Goal: Task Accomplishment & Management: Complete application form

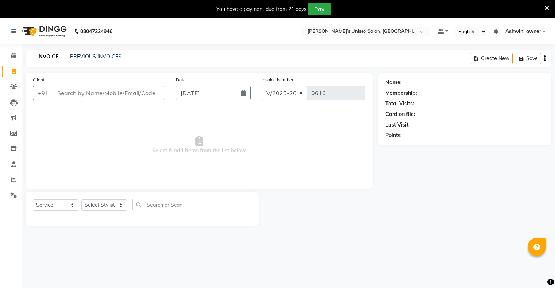
select select "8735"
select select "service"
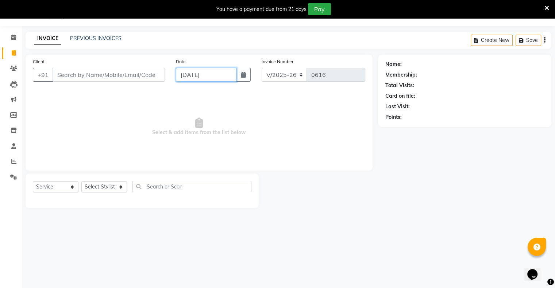
click at [198, 76] on input "[DATE]" at bounding box center [206, 75] width 61 height 14
select select "9"
select select "2025"
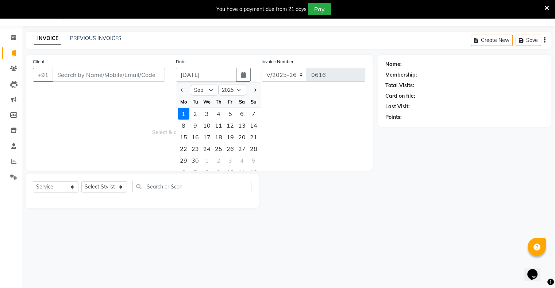
click at [178, 91] on div at bounding box center [183, 90] width 15 height 12
click at [181, 90] on span "Previous month" at bounding box center [182, 90] width 3 height 3
select select "8"
click at [244, 163] on div "30" at bounding box center [242, 161] width 12 height 12
type input "[DATE]"
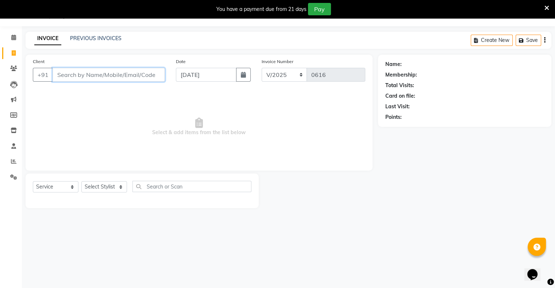
click at [126, 78] on input "Client" at bounding box center [109, 75] width 112 height 14
type input "9616218333"
click at [132, 77] on span "Add Client" at bounding box center [146, 74] width 29 height 7
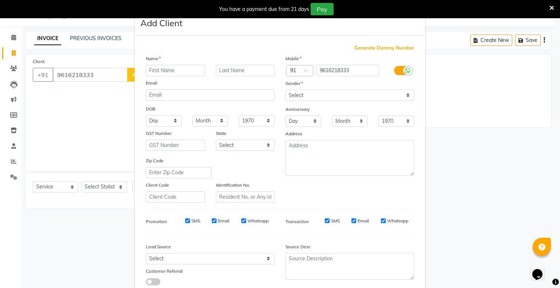
click at [153, 72] on input "text" at bounding box center [175, 70] width 59 height 11
click at [155, 71] on input "text" at bounding box center [175, 70] width 59 height 11
type input "prasad"
click at [286, 96] on select "Select Male Female Other Prefer Not To Say" at bounding box center [350, 95] width 129 height 11
select select "male"
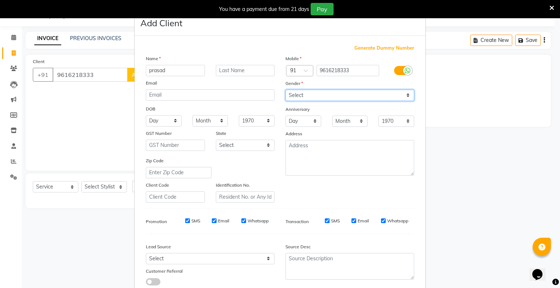
click at [286, 90] on select "Select Male Female Other Prefer Not To Say" at bounding box center [350, 95] width 129 height 11
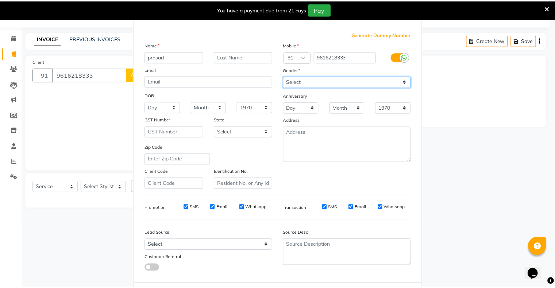
scroll to position [52, 0]
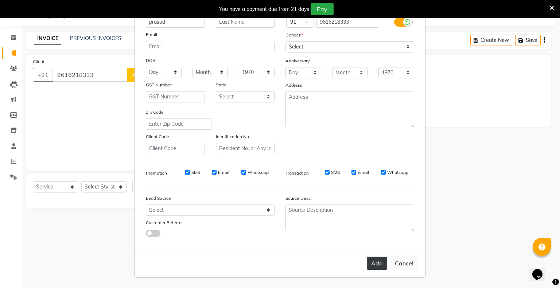
click at [374, 265] on button "Add" at bounding box center [377, 263] width 20 height 13
select select
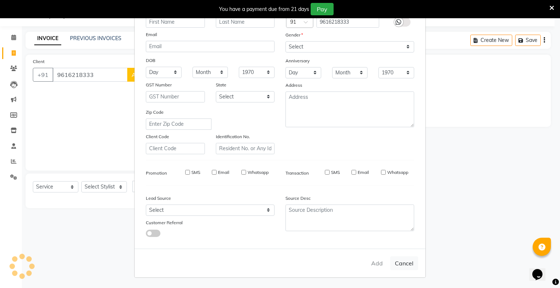
select select
checkbox input "false"
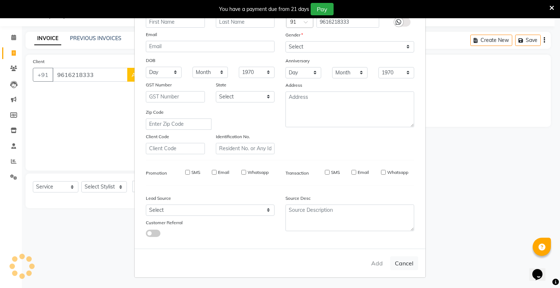
checkbox input "false"
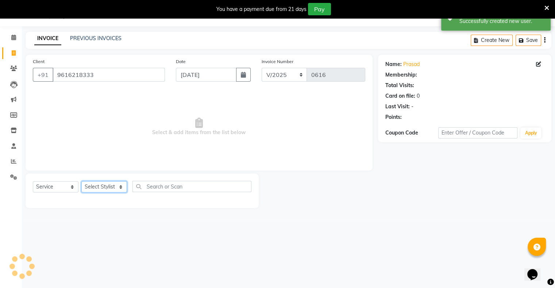
click at [100, 185] on select "Select Stylist Afjal Ashwini owner Mohit Reena Zishan" at bounding box center [104, 186] width 46 height 11
select select "88697"
click at [81, 182] on select "Select Stylist Afjal Ashwini owner Mohit Reena Zishan" at bounding box center [104, 186] width 46 height 11
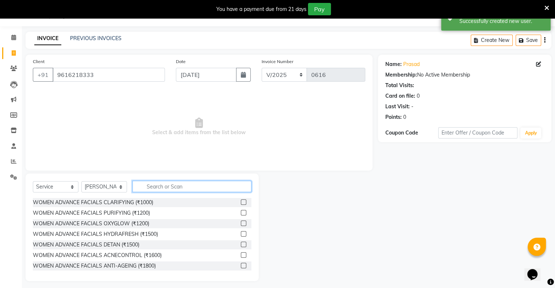
click at [161, 186] on input "text" at bounding box center [191, 186] width 119 height 11
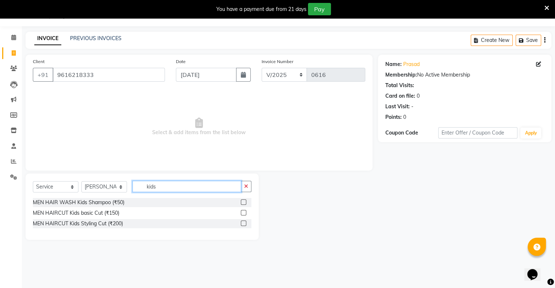
type input "kids"
click at [243, 212] on label at bounding box center [243, 212] width 5 height 5
click at [243, 212] on input "checkbox" at bounding box center [243, 213] width 5 height 5
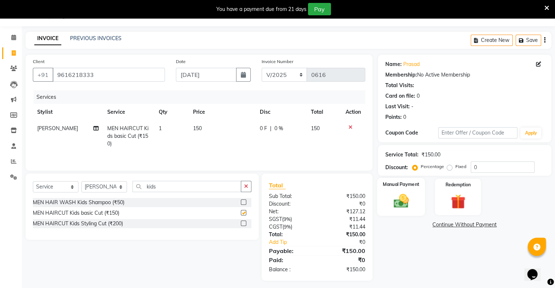
checkbox input "false"
drag, startPoint x: 398, startPoint y: 189, endPoint x: 402, endPoint y: 192, distance: 4.9
click at [398, 189] on div "Manual Payment" at bounding box center [401, 197] width 48 height 38
click at [399, 189] on div "Manual Payment" at bounding box center [401, 197] width 48 height 38
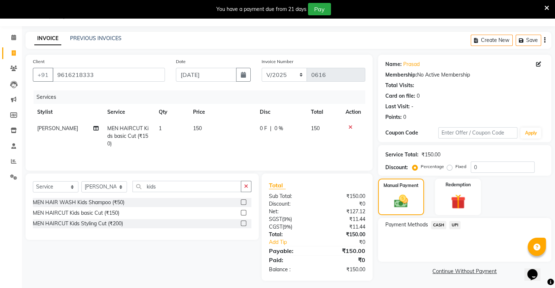
click at [451, 225] on span "UPI" at bounding box center [454, 225] width 11 height 8
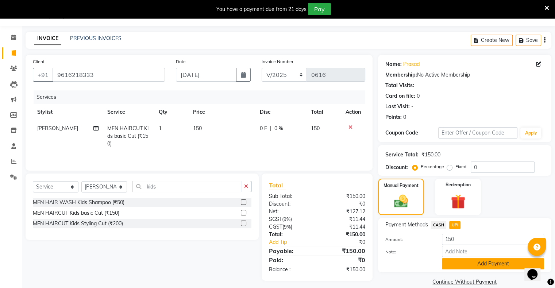
click at [474, 261] on button "Add Payment" at bounding box center [493, 263] width 102 height 11
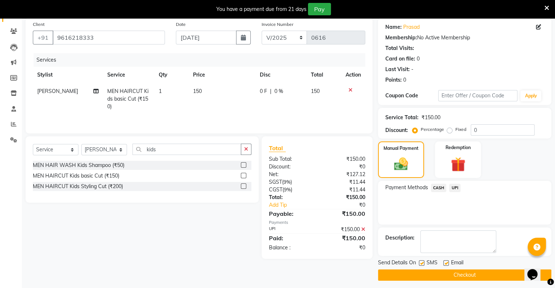
scroll to position [58, 0]
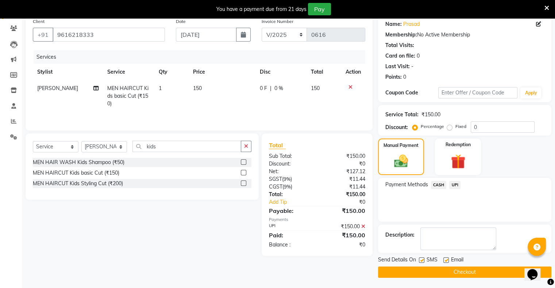
click at [470, 270] on button "Checkout" at bounding box center [464, 272] width 173 height 11
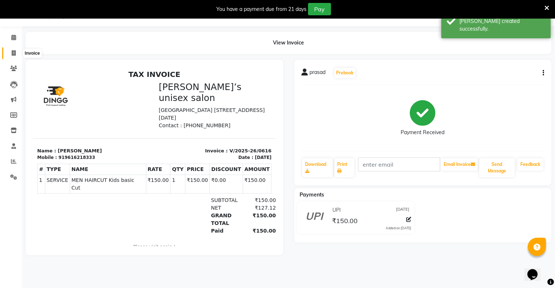
click at [16, 51] on span at bounding box center [13, 53] width 13 height 8
select select "service"
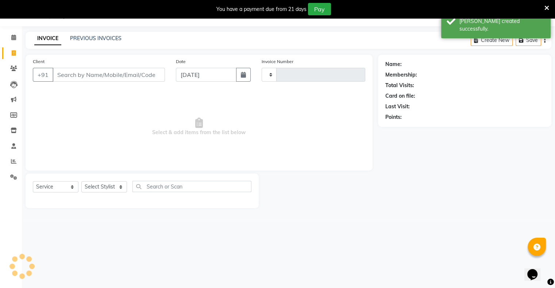
type input "0617"
select select "8735"
click at [181, 73] on input "[DATE]" at bounding box center [206, 75] width 61 height 14
select select "9"
select select "2025"
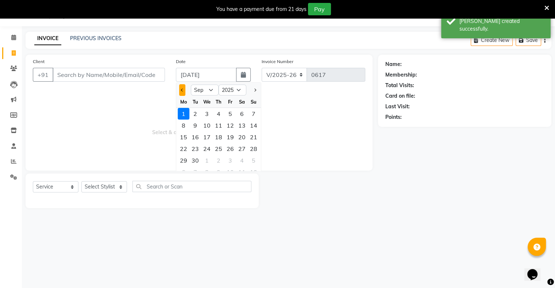
click at [179, 89] on button "Previous month" at bounding box center [182, 90] width 6 height 12
select select "8"
drag, startPoint x: 240, startPoint y: 160, endPoint x: 235, endPoint y: 154, distance: 8.0
click at [240, 160] on div "30" at bounding box center [242, 161] width 12 height 12
type input "[DATE]"
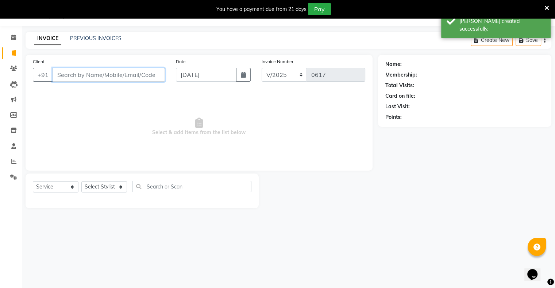
click at [115, 78] on input "Client" at bounding box center [109, 75] width 112 height 14
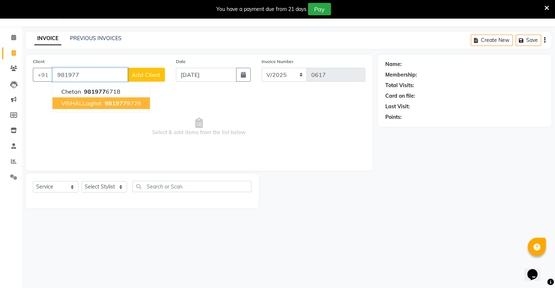
click at [94, 105] on span "VISHALLaghot" at bounding box center [81, 103] width 40 height 7
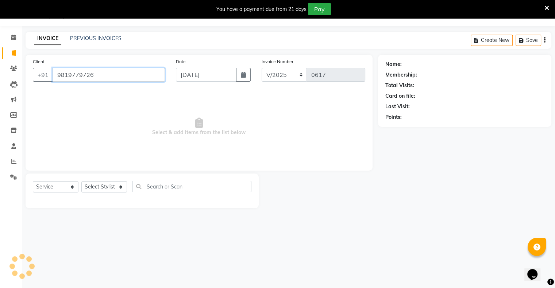
type input "9819779726"
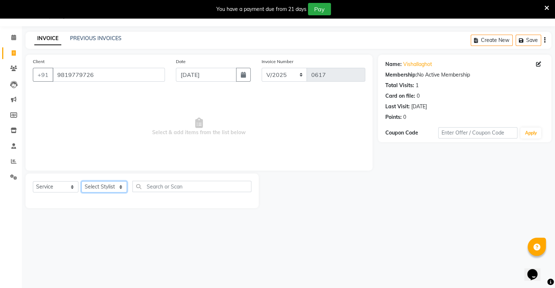
click at [102, 185] on select "Select Stylist Afjal Ashwini owner Mohit Reena Zishan" at bounding box center [104, 186] width 46 height 11
select select "88698"
click at [81, 182] on select "Select Stylist Afjal Ashwini owner Mohit Reena Zishan" at bounding box center [104, 186] width 46 height 11
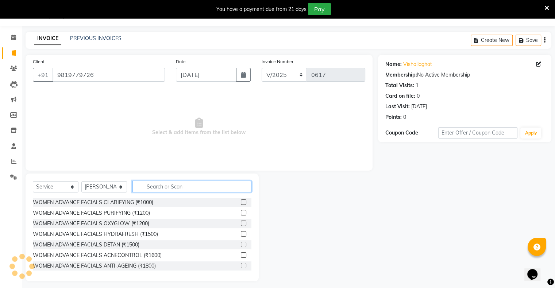
click at [182, 188] on input "text" at bounding box center [191, 186] width 119 height 11
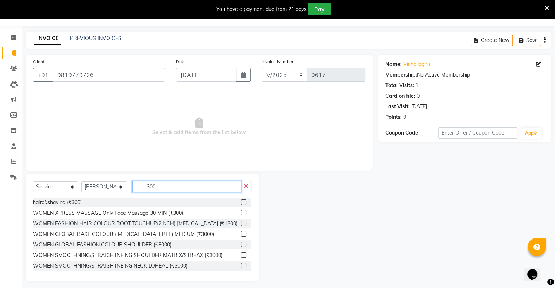
type input "300"
click at [241, 204] on label at bounding box center [243, 202] width 5 height 5
click at [241, 204] on input "checkbox" at bounding box center [243, 202] width 5 height 5
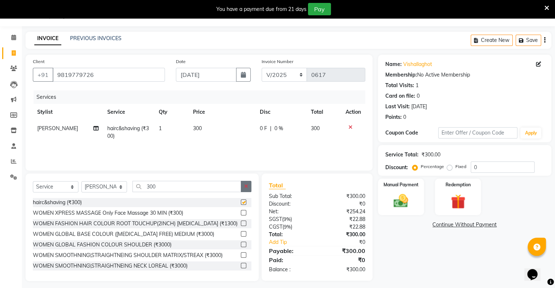
checkbox input "false"
click at [244, 188] on icon "button" at bounding box center [246, 186] width 4 height 5
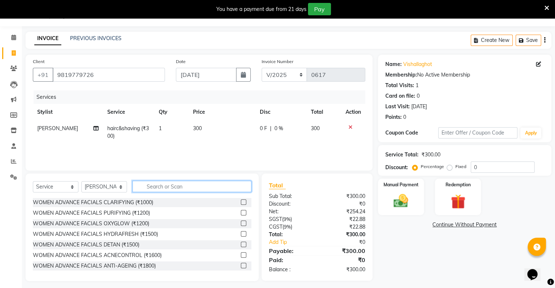
click at [220, 186] on input "text" at bounding box center [191, 186] width 119 height 11
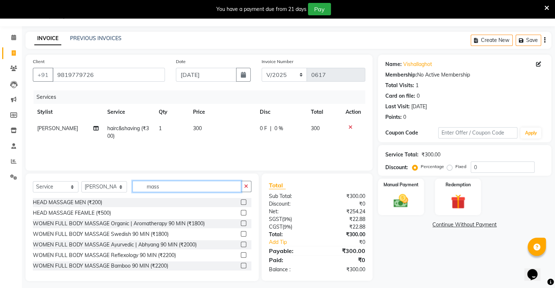
type input "mass"
click at [241, 202] on label at bounding box center [243, 202] width 5 height 5
click at [241, 202] on input "checkbox" at bounding box center [243, 202] width 5 height 5
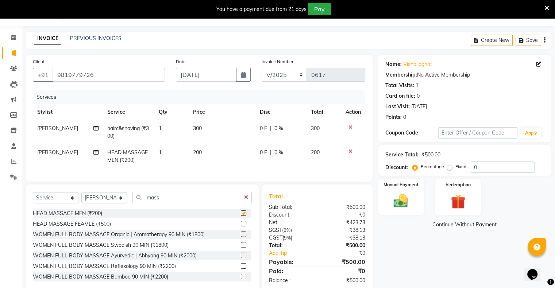
checkbox input "false"
click at [407, 206] on img at bounding box center [401, 202] width 24 height 18
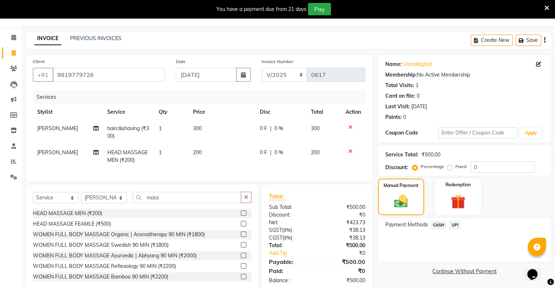
click at [458, 223] on span "UPI" at bounding box center [454, 225] width 11 height 8
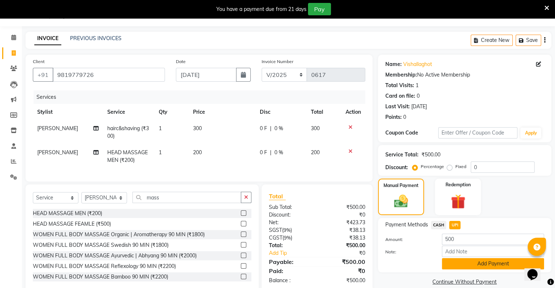
click at [498, 267] on button "Add Payment" at bounding box center [493, 263] width 102 height 11
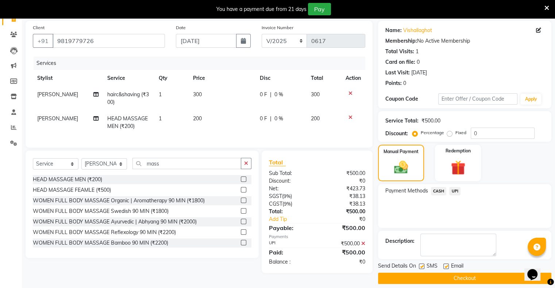
scroll to position [58, 0]
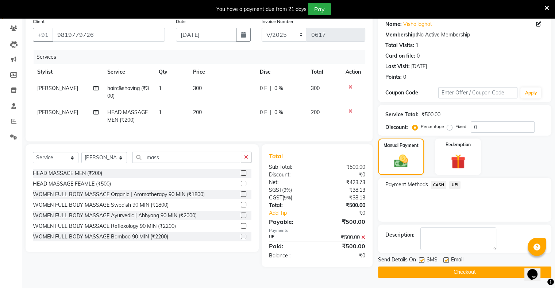
click at [473, 271] on button "Checkout" at bounding box center [464, 272] width 173 height 11
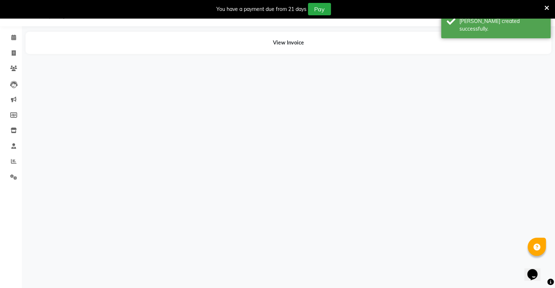
scroll to position [18, 0]
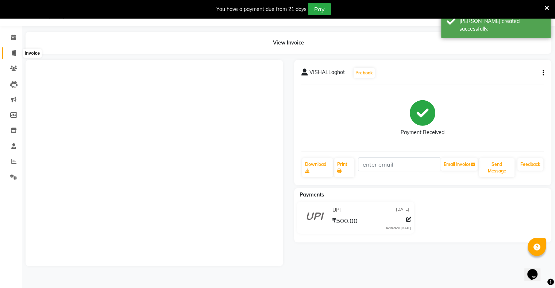
click at [13, 54] on icon at bounding box center [14, 52] width 4 height 5
select select "8735"
select select "service"
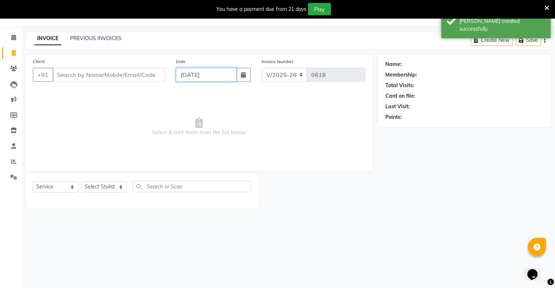
click at [190, 76] on input "[DATE]" at bounding box center [206, 75] width 61 height 14
select select "9"
select select "2025"
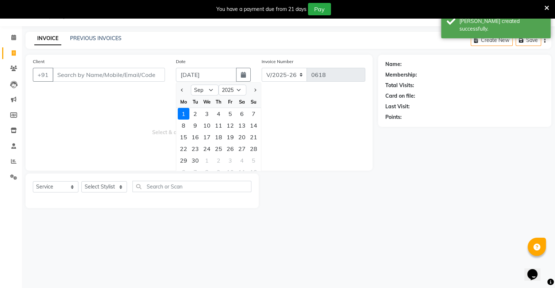
click at [178, 90] on div at bounding box center [183, 90] width 15 height 12
click at [179, 90] on button "Previous month" at bounding box center [182, 90] width 6 height 12
click at [254, 92] on button "Next month" at bounding box center [255, 90] width 6 height 12
select select "8"
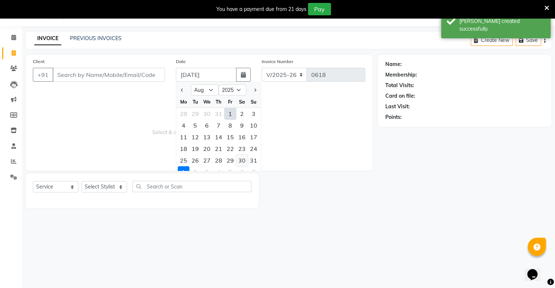
click at [239, 161] on div "30" at bounding box center [242, 161] width 12 height 12
type input "[DATE]"
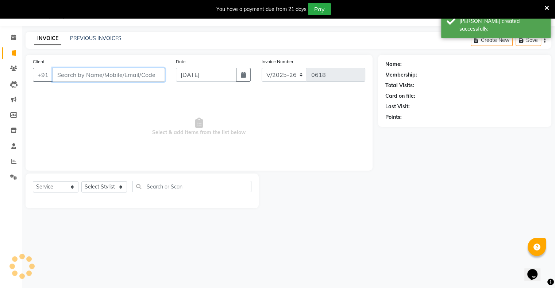
click at [124, 77] on input "Client" at bounding box center [109, 75] width 112 height 14
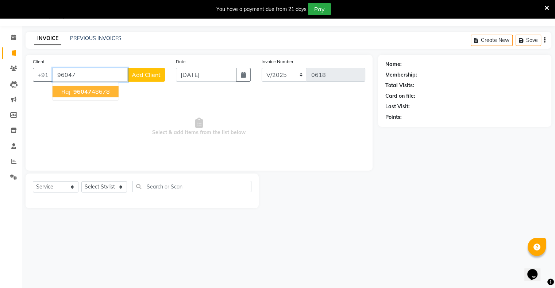
click at [87, 97] on button "raj 96047 48678" at bounding box center [86, 92] width 66 height 12
type input "9604748678"
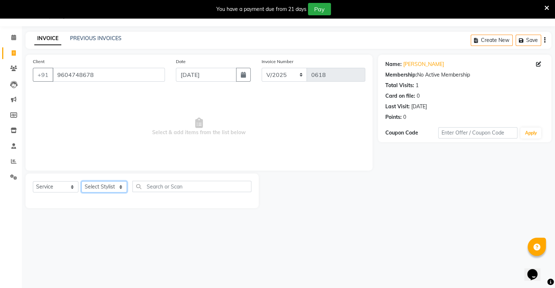
click at [107, 185] on select "Select Stylist Afjal Ashwini owner Mohit Reena Zishan" at bounding box center [104, 186] width 46 height 11
select select "88697"
click at [81, 182] on select "Select Stylist Afjal Ashwini owner Mohit Reena Zishan" at bounding box center [104, 186] width 46 height 11
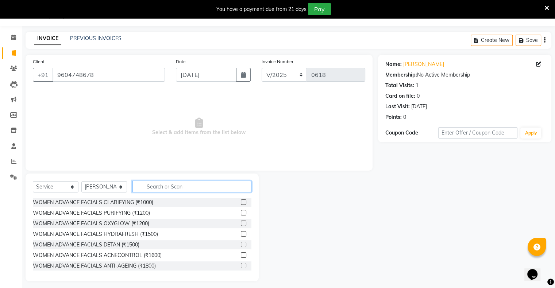
click at [161, 189] on input "text" at bounding box center [191, 186] width 119 height 11
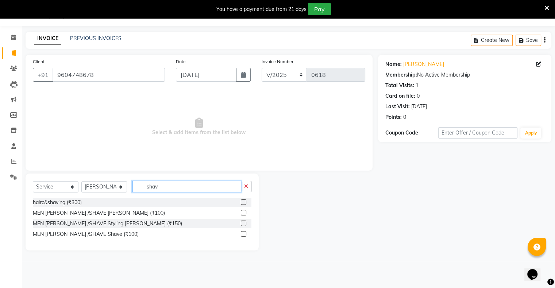
type input "shav"
click at [243, 201] on label at bounding box center [243, 202] width 5 height 5
click at [243, 201] on input "checkbox" at bounding box center [243, 202] width 5 height 5
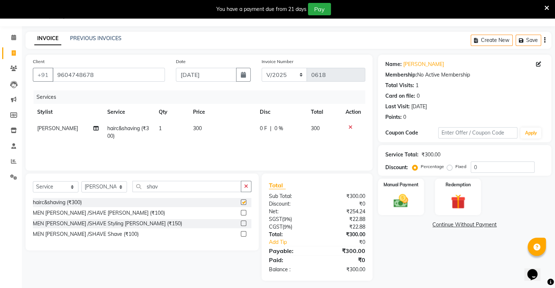
checkbox input "false"
click at [405, 194] on img at bounding box center [401, 202] width 24 height 18
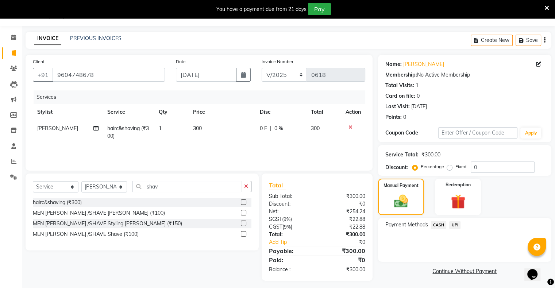
click at [456, 223] on span "UPI" at bounding box center [454, 225] width 11 height 8
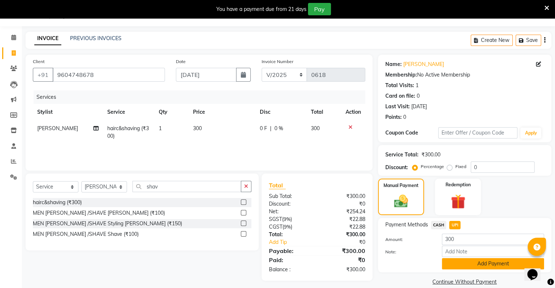
click at [474, 267] on button "Add Payment" at bounding box center [493, 263] width 102 height 11
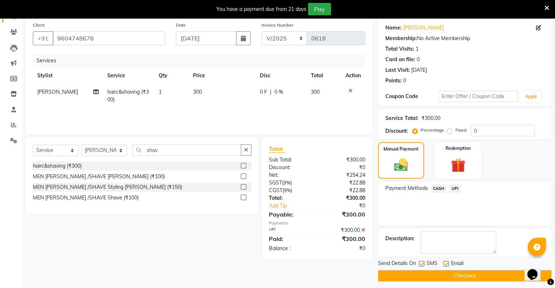
scroll to position [58, 0]
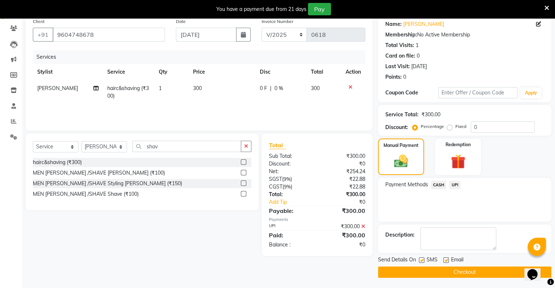
click at [466, 274] on button "Checkout" at bounding box center [464, 272] width 173 height 11
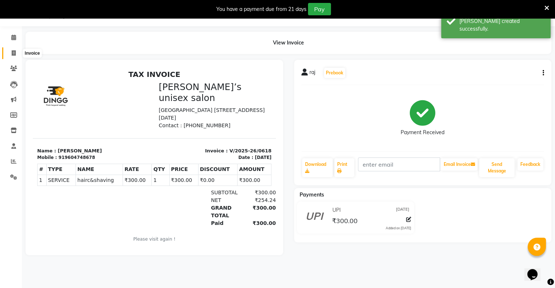
click at [16, 51] on span at bounding box center [13, 53] width 13 height 8
select select "8735"
select select "service"
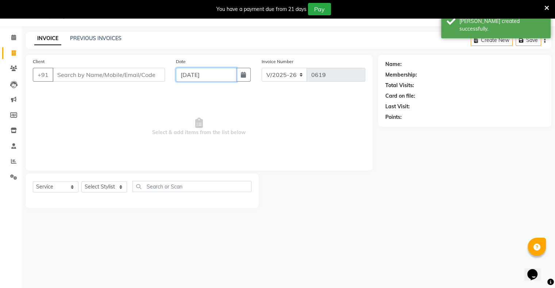
click at [189, 75] on input "[DATE]" at bounding box center [206, 75] width 61 height 14
select select "9"
select select "2025"
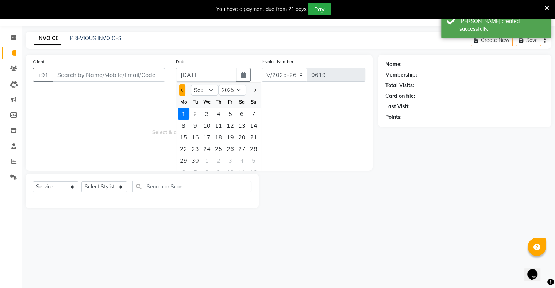
click at [181, 90] on span "Previous month" at bounding box center [182, 90] width 3 height 3
select select "8"
click at [241, 159] on div "30" at bounding box center [242, 161] width 12 height 12
type input "[DATE]"
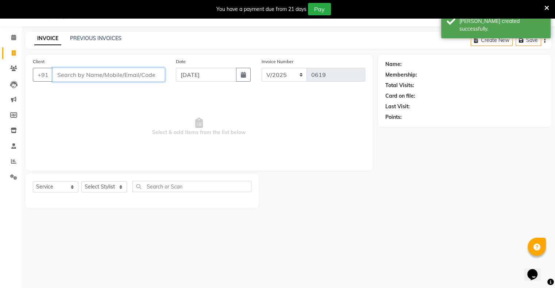
click at [131, 77] on input "Client" at bounding box center [109, 75] width 112 height 14
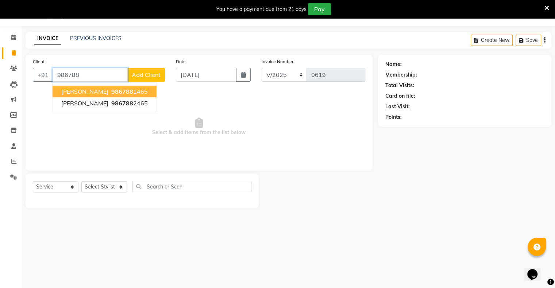
click at [112, 93] on span "986788" at bounding box center [122, 91] width 22 height 7
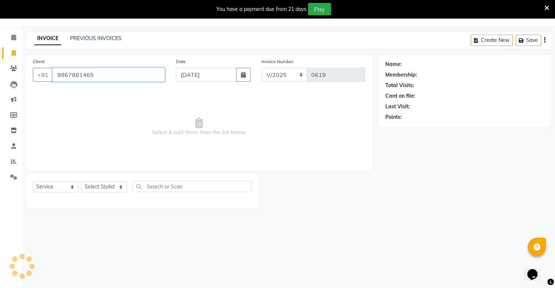
type input "9867881465"
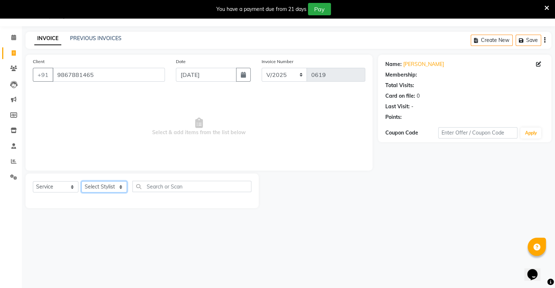
click at [109, 186] on select "Select Stylist Afjal Ashwini owner Mohit Reena Zishan" at bounding box center [104, 186] width 46 height 11
select select "88776"
click at [81, 182] on select "Select Stylist Afjal Ashwini owner Mohit Reena Zishan" at bounding box center [104, 186] width 46 height 11
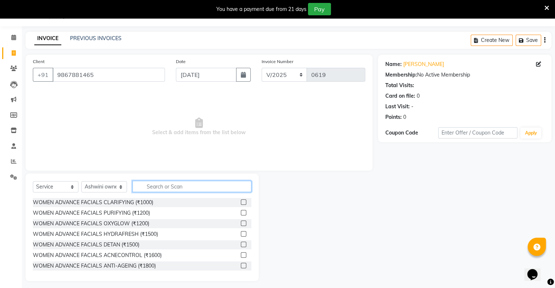
click at [163, 183] on input "text" at bounding box center [191, 186] width 119 height 11
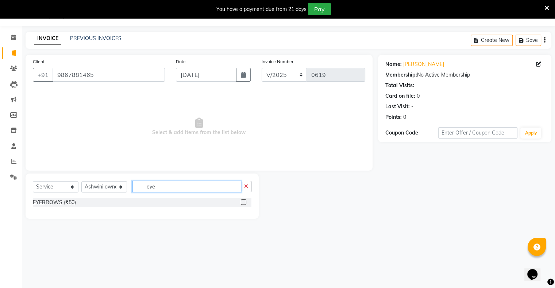
type input "eye"
click at [242, 205] on label at bounding box center [243, 202] width 5 height 5
click at [242, 205] on input "checkbox" at bounding box center [243, 202] width 5 height 5
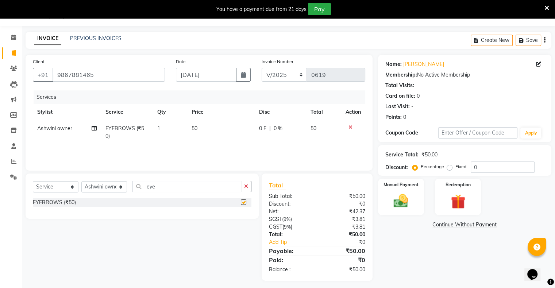
checkbox input "false"
click at [243, 186] on button "button" at bounding box center [246, 186] width 11 height 11
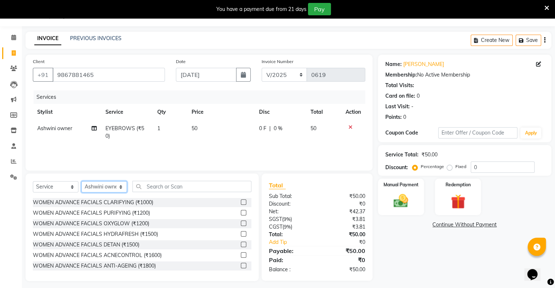
click at [108, 185] on select "Select Stylist Afjal Ashwini owner Mohit Reena Zishan" at bounding box center [104, 186] width 46 height 11
select select "88700"
click at [81, 182] on select "Select Stylist Afjal Ashwini owner Mohit Reena Zishan" at bounding box center [104, 186] width 46 height 11
click at [169, 186] on input "text" at bounding box center [191, 186] width 119 height 11
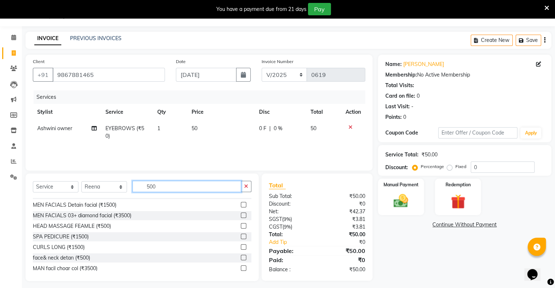
scroll to position [73, 0]
type input "500"
click at [241, 259] on label at bounding box center [243, 256] width 5 height 5
click at [241, 259] on input "checkbox" at bounding box center [243, 256] width 5 height 5
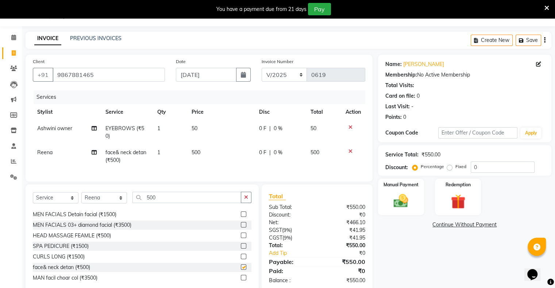
checkbox input "false"
click at [398, 205] on img at bounding box center [401, 202] width 24 height 18
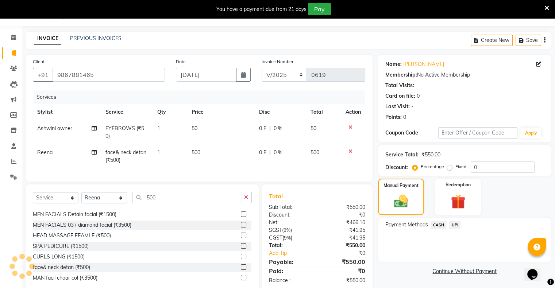
click at [458, 227] on span "UPI" at bounding box center [454, 225] width 11 height 8
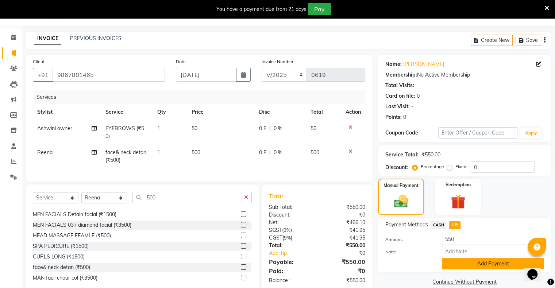
click at [469, 263] on button "Add Payment" at bounding box center [493, 263] width 102 height 11
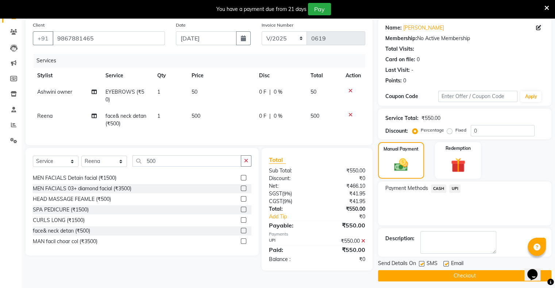
scroll to position [58, 0]
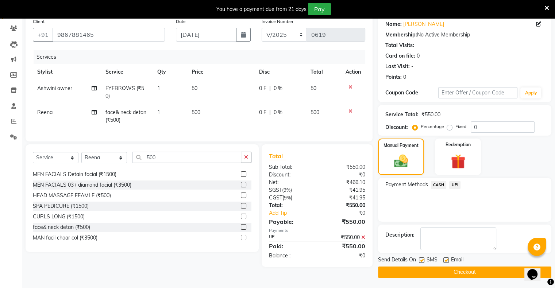
click at [467, 274] on button "Checkout" at bounding box center [464, 272] width 173 height 11
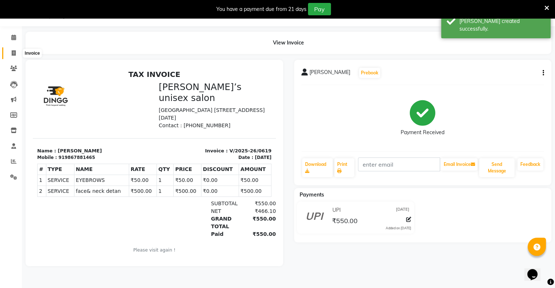
click at [16, 53] on span at bounding box center [13, 53] width 13 height 8
select select "service"
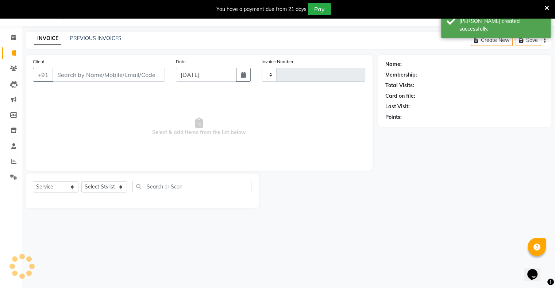
type input "0620"
select select "8735"
click at [205, 80] on input "[DATE]" at bounding box center [206, 75] width 61 height 14
select select "9"
select select "2025"
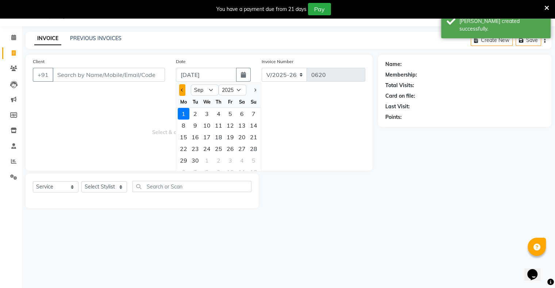
click at [182, 90] on span "Previous month" at bounding box center [182, 90] width 3 height 3
select select "8"
click at [238, 162] on div "30" at bounding box center [242, 161] width 12 height 12
type input "[DATE]"
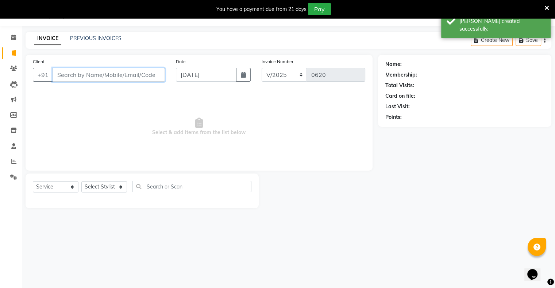
click at [133, 76] on input "Client" at bounding box center [109, 75] width 112 height 14
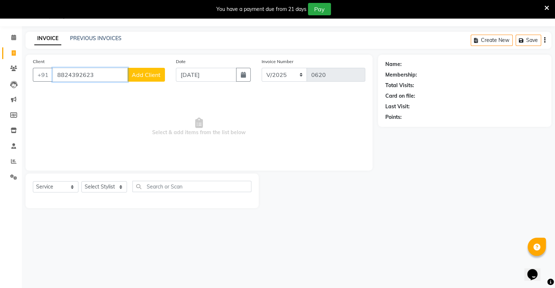
type input "8824392623"
click at [143, 75] on span "Add Client" at bounding box center [146, 74] width 29 height 7
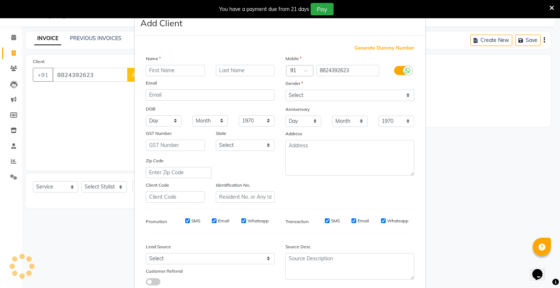
click at [174, 69] on input "text" at bounding box center [175, 70] width 59 height 11
type input "pradeep"
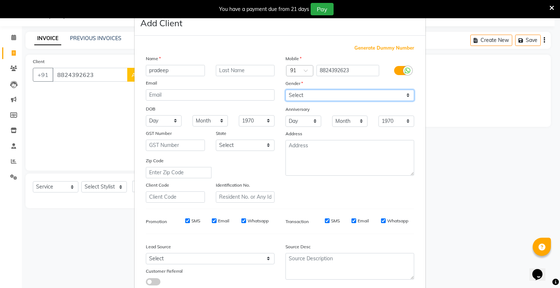
click at [292, 93] on select "Select Male Female Other Prefer Not To Say" at bounding box center [350, 95] width 129 height 11
select select "male"
click at [286, 90] on select "Select Male Female Other Prefer Not To Say" at bounding box center [350, 95] width 129 height 11
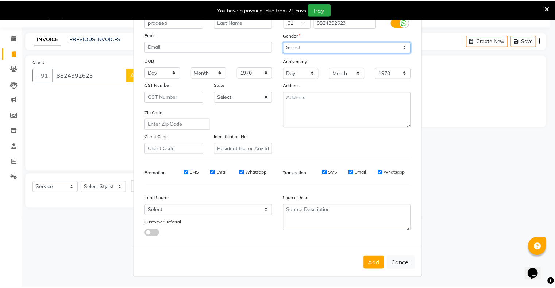
scroll to position [52, 0]
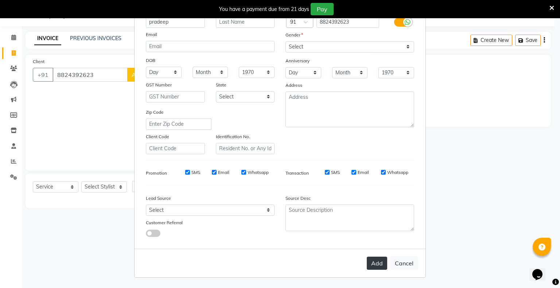
click at [370, 269] on button "Add" at bounding box center [377, 263] width 20 height 13
select select
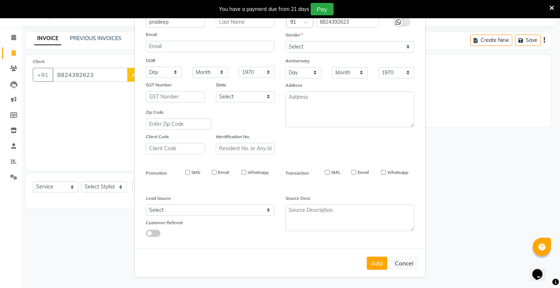
select select
checkbox input "false"
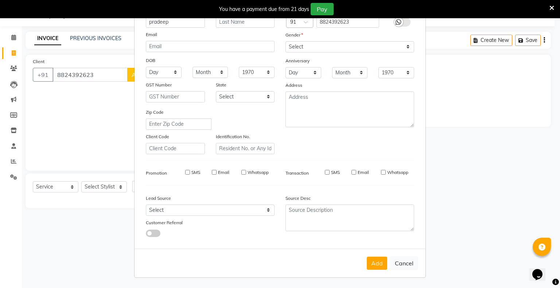
checkbox input "false"
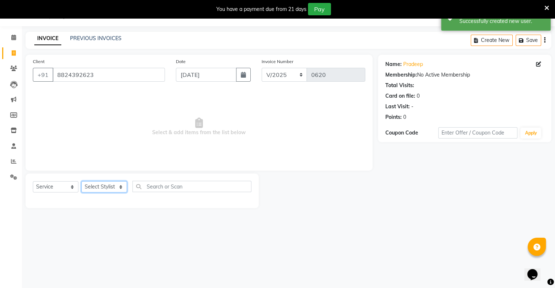
click at [109, 188] on select "Select Stylist Afjal Ashwini owner Mohit Reena Zishan" at bounding box center [104, 186] width 46 height 11
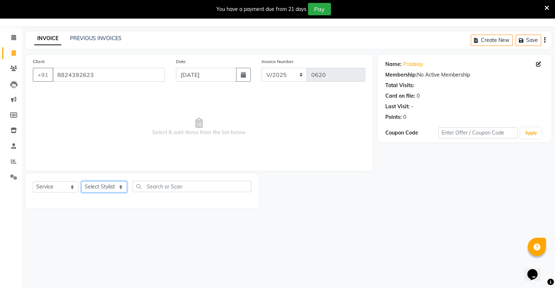
click at [108, 187] on select "Select Stylist Afjal Ashwini owner Mohit Reena Zishan" at bounding box center [104, 186] width 46 height 11
select select "88699"
click at [81, 182] on select "Select Stylist Afjal Ashwini owner Mohit Reena Zishan" at bounding box center [104, 186] width 46 height 11
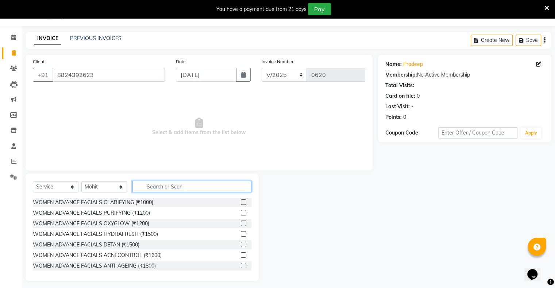
click at [147, 188] on input "text" at bounding box center [191, 186] width 119 height 11
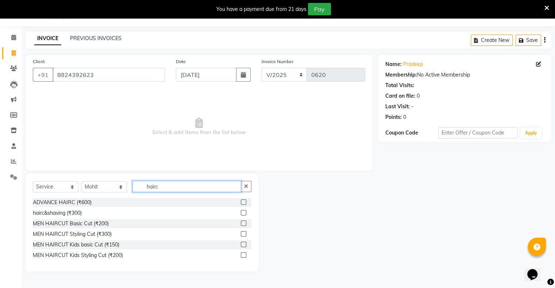
type input "hairc"
click at [244, 224] on label at bounding box center [243, 223] width 5 height 5
click at [244, 224] on input "checkbox" at bounding box center [243, 223] width 5 height 5
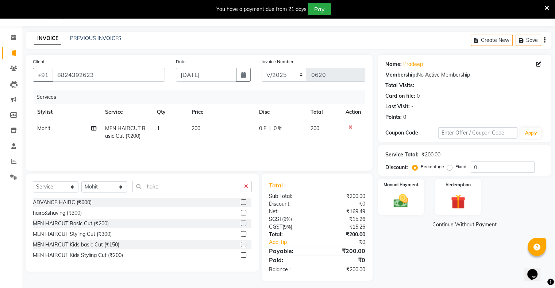
click at [243, 224] on label at bounding box center [243, 223] width 5 height 5
click at [243, 224] on input "checkbox" at bounding box center [243, 223] width 5 height 5
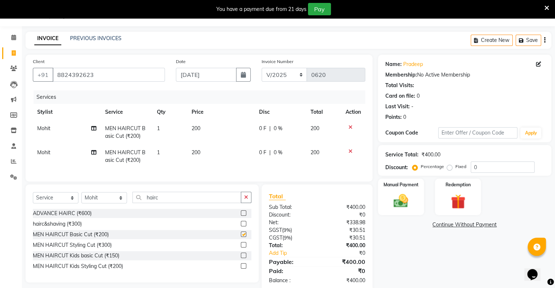
checkbox input "false"
click at [209, 203] on input "hairc" at bounding box center [186, 197] width 109 height 11
type input "h"
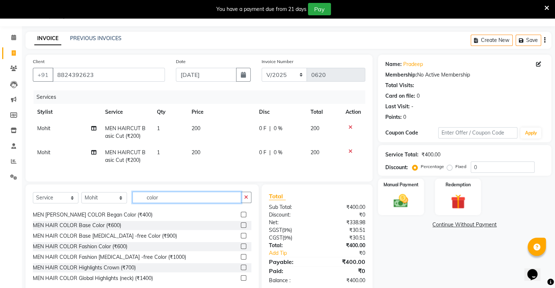
scroll to position [73, 0]
type input "color"
click at [241, 238] on label at bounding box center [243, 235] width 5 height 5
click at [241, 238] on input "checkbox" at bounding box center [243, 235] width 5 height 5
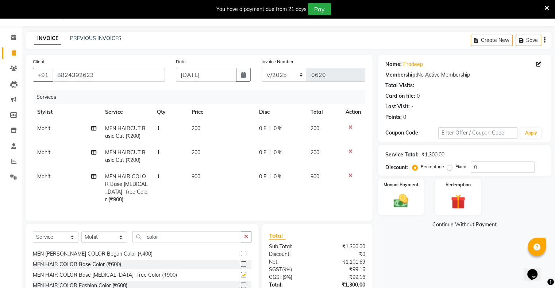
checkbox input "false"
click at [419, 196] on div "Manual Payment" at bounding box center [401, 197] width 48 height 38
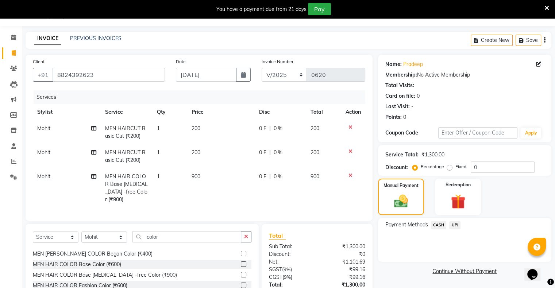
click at [453, 223] on span "UPI" at bounding box center [454, 225] width 11 height 8
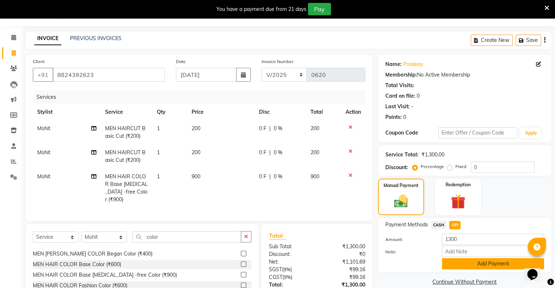
click at [464, 260] on button "Add Payment" at bounding box center [493, 263] width 102 height 11
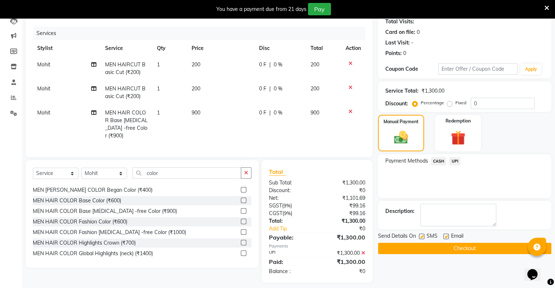
scroll to position [85, 0]
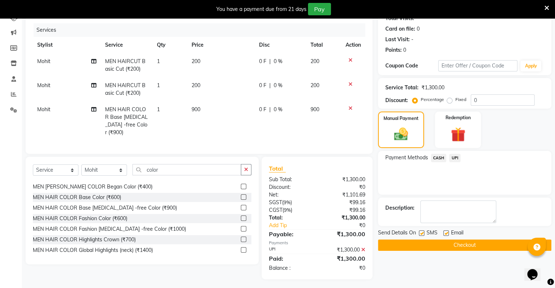
click at [459, 246] on button "Checkout" at bounding box center [464, 245] width 173 height 11
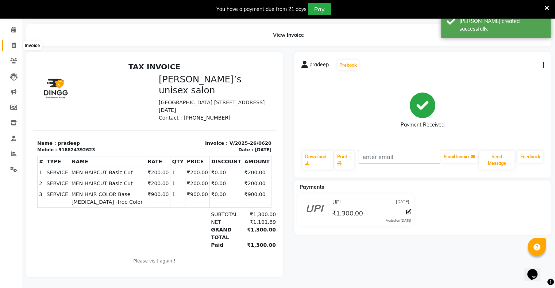
click at [18, 43] on span at bounding box center [13, 46] width 13 height 8
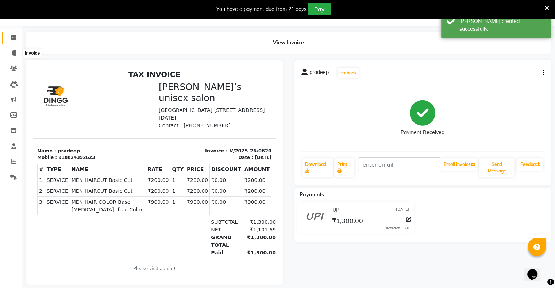
select select "8735"
select select "service"
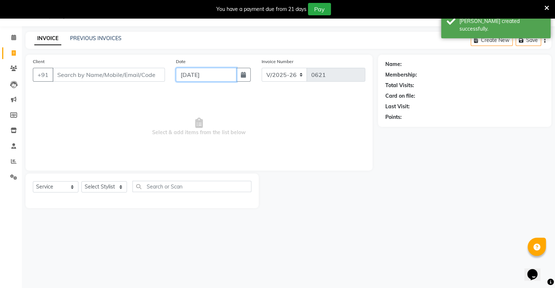
click at [184, 74] on input "[DATE]" at bounding box center [206, 75] width 61 height 14
select select "9"
select select "2025"
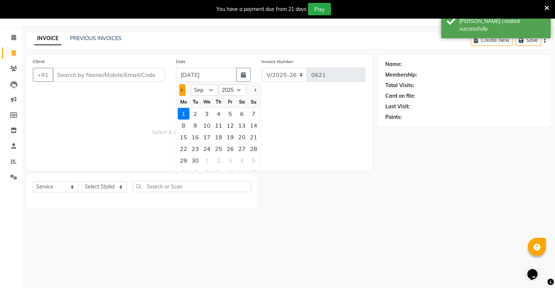
click at [184, 88] on button "Previous month" at bounding box center [182, 90] width 6 height 12
select select "8"
click at [239, 163] on div "30" at bounding box center [242, 161] width 12 height 12
type input "[DATE]"
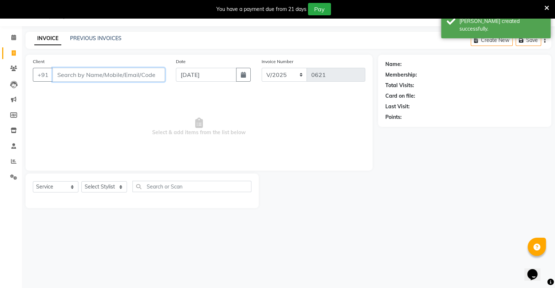
click at [133, 77] on input "Client" at bounding box center [109, 75] width 112 height 14
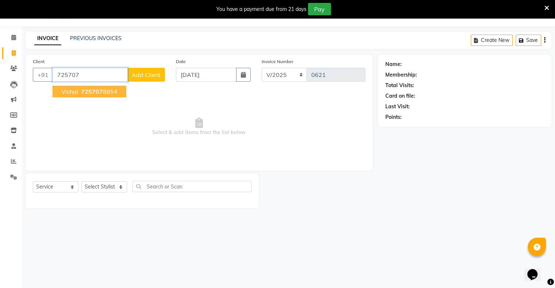
click at [103, 90] on ngb-highlight "725707 8854" at bounding box center [99, 91] width 38 height 7
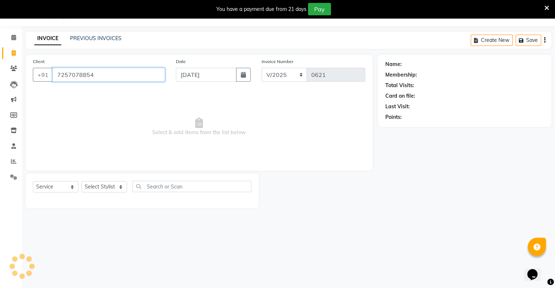
type input "7257078854"
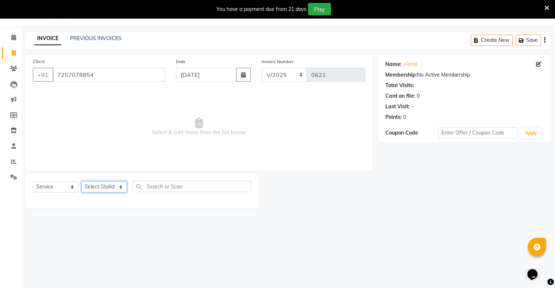
click at [102, 186] on select "Select Stylist Afjal Ashwini owner Mohit Reena Zishan" at bounding box center [104, 186] width 46 height 11
select select "88698"
click at [81, 182] on select "Select Stylist Afjal Ashwini owner Mohit Reena Zishan" at bounding box center [104, 186] width 46 height 11
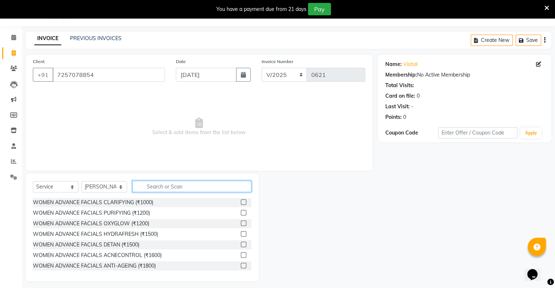
click at [162, 188] on input "text" at bounding box center [191, 186] width 119 height 11
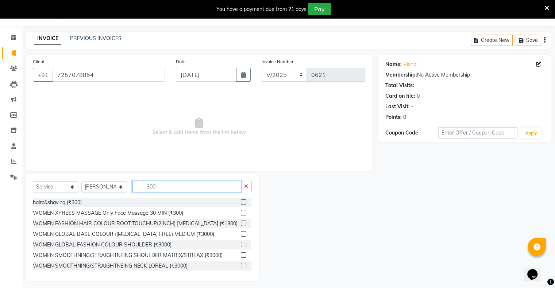
type input "300"
click at [241, 203] on label at bounding box center [243, 202] width 5 height 5
click at [241, 203] on input "checkbox" at bounding box center [243, 202] width 5 height 5
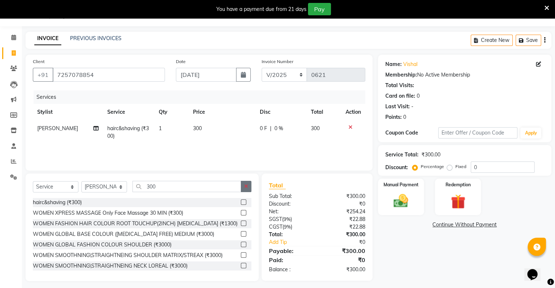
checkbox input "false"
click at [246, 189] on icon "button" at bounding box center [246, 186] width 4 height 5
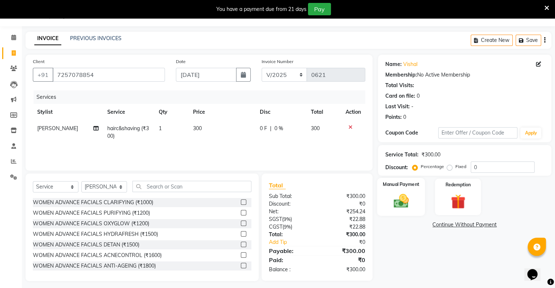
click at [410, 193] on img at bounding box center [401, 202] width 24 height 18
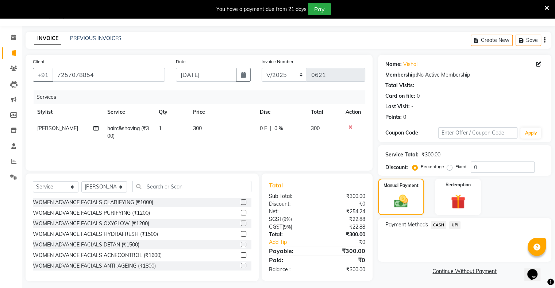
click at [452, 226] on span "UPI" at bounding box center [454, 225] width 11 height 8
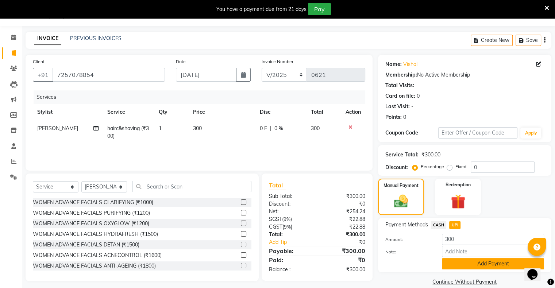
click at [471, 264] on button "Add Payment" at bounding box center [493, 263] width 102 height 11
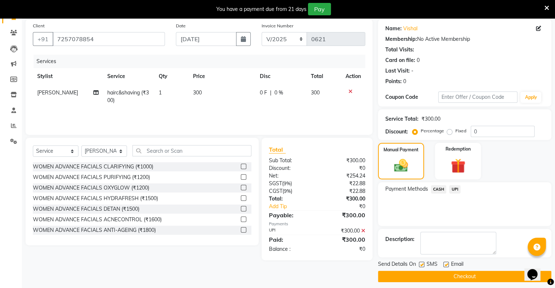
scroll to position [58, 0]
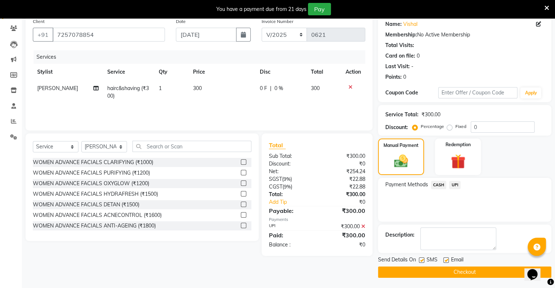
click at [464, 271] on button "Checkout" at bounding box center [464, 272] width 173 height 11
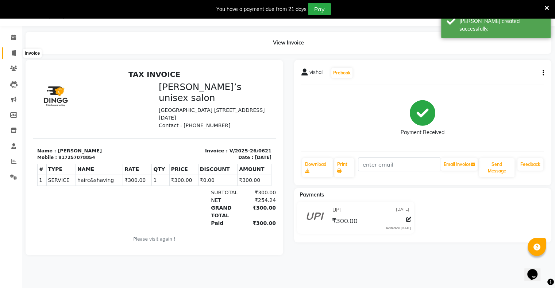
click at [16, 55] on span at bounding box center [13, 53] width 13 height 8
select select "8735"
select select "service"
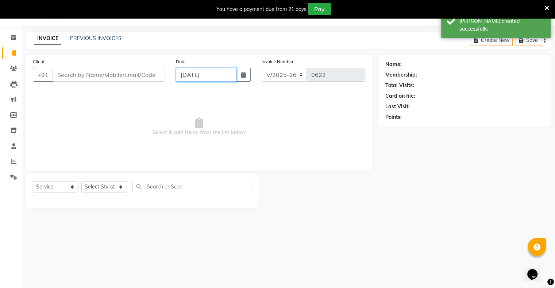
click at [185, 77] on input "[DATE]" at bounding box center [206, 75] width 61 height 14
select select "9"
select select "2025"
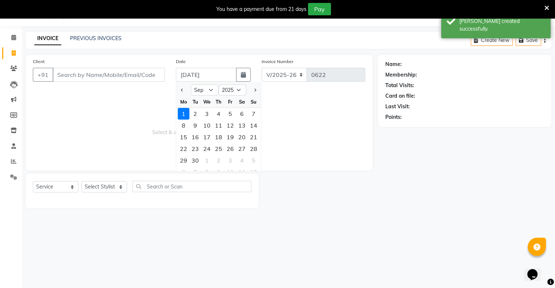
drag, startPoint x: 181, startPoint y: 89, endPoint x: 186, endPoint y: 100, distance: 11.6
click at [182, 90] on span "Previous month" at bounding box center [182, 90] width 3 height 3
select select "8"
click at [241, 160] on div "30" at bounding box center [242, 161] width 12 height 12
type input "[DATE]"
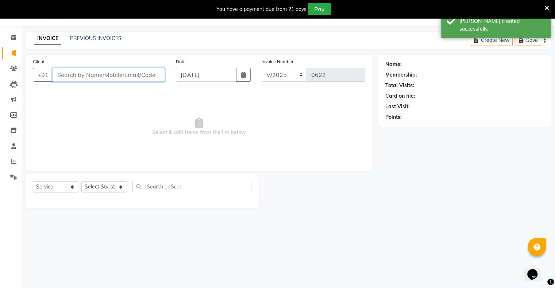
click at [141, 79] on input "Client" at bounding box center [109, 75] width 112 height 14
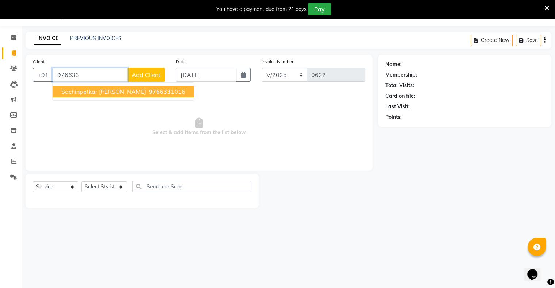
click at [149, 92] on span "976633" at bounding box center [160, 91] width 22 height 7
type input "9766331016"
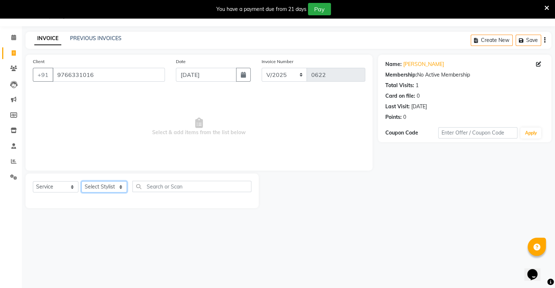
click at [104, 189] on select "Select Stylist Afjal Ashwini owner Mohit Reena Zishan" at bounding box center [104, 186] width 46 height 11
select select "88698"
click at [81, 182] on select "Select Stylist Afjal Ashwini owner Mohit Reena Zishan" at bounding box center [104, 186] width 46 height 11
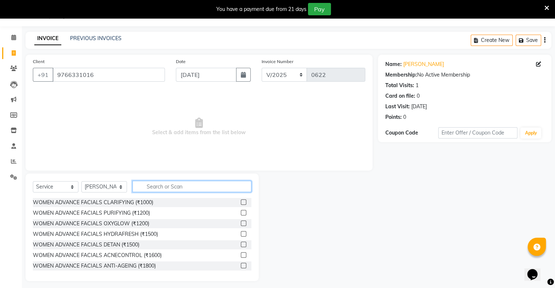
click at [169, 186] on input "text" at bounding box center [191, 186] width 119 height 11
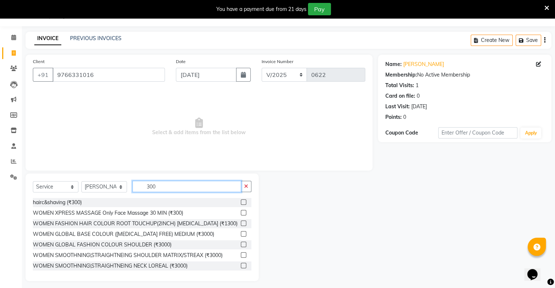
type input "300"
click at [241, 202] on label at bounding box center [243, 202] width 5 height 5
click at [241, 202] on input "checkbox" at bounding box center [243, 202] width 5 height 5
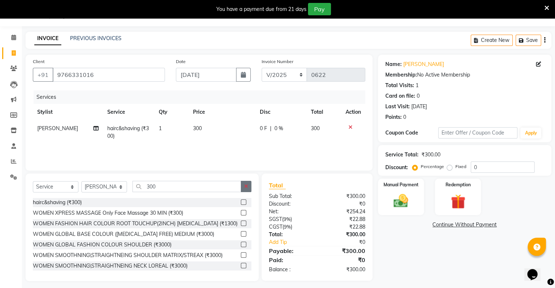
checkbox input "false"
click at [246, 187] on icon "button" at bounding box center [246, 186] width 4 height 5
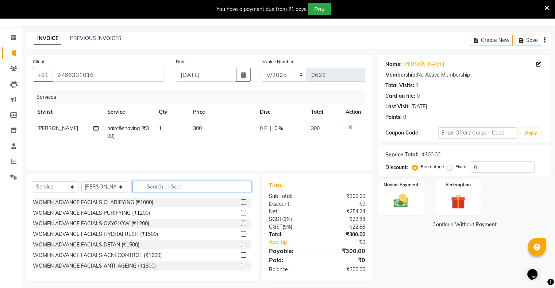
click at [221, 185] on input "text" at bounding box center [191, 186] width 119 height 11
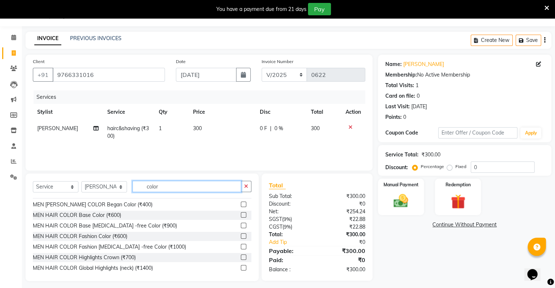
scroll to position [73, 0]
type input "color"
click at [241, 227] on label at bounding box center [243, 224] width 5 height 5
click at [241, 227] on input "checkbox" at bounding box center [243, 225] width 5 height 5
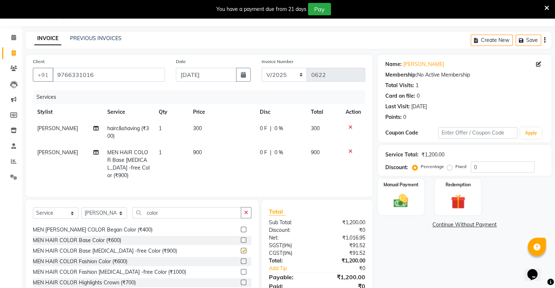
checkbox input "false"
click at [413, 204] on img at bounding box center [401, 202] width 24 height 18
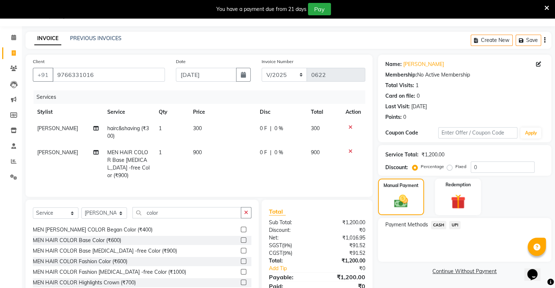
click at [455, 227] on span "UPI" at bounding box center [454, 225] width 11 height 8
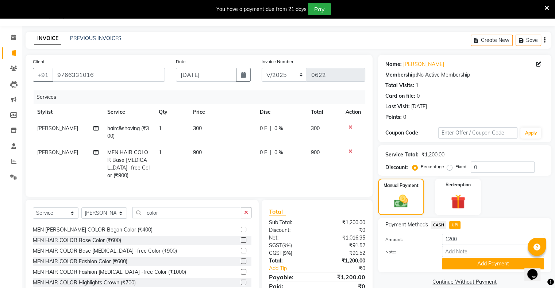
drag, startPoint x: 464, startPoint y: 263, endPoint x: 460, endPoint y: 261, distance: 4.1
click at [464, 263] on button "Add Payment" at bounding box center [493, 263] width 102 height 11
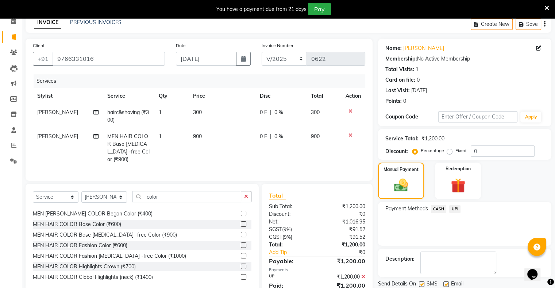
scroll to position [61, 0]
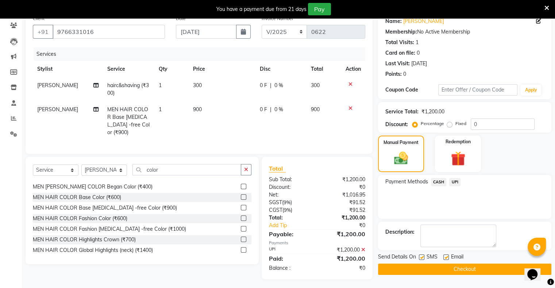
click at [457, 268] on button "Checkout" at bounding box center [464, 269] width 173 height 11
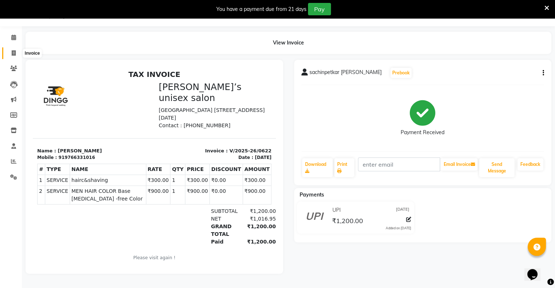
click at [15, 51] on icon at bounding box center [14, 52] width 4 height 5
select select "service"
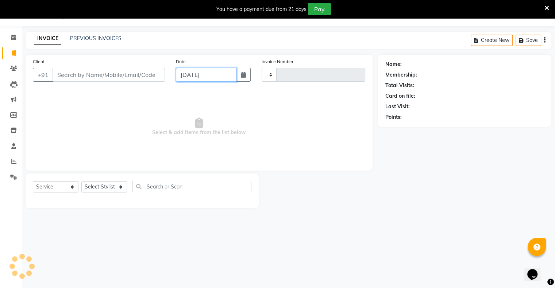
drag, startPoint x: 187, startPoint y: 74, endPoint x: 186, endPoint y: 78, distance: 4.3
click at [187, 75] on input "[DATE]" at bounding box center [206, 75] width 61 height 14
select select "9"
select select "2025"
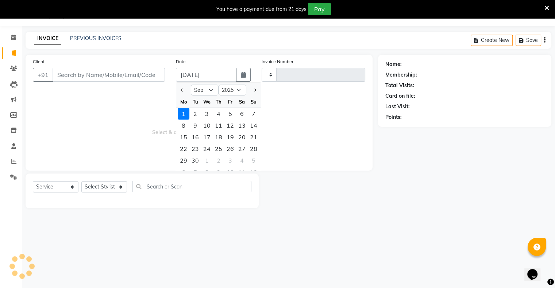
type input "0623"
select select "8735"
click at [180, 90] on button "Previous month" at bounding box center [182, 90] width 6 height 12
select select "8"
click at [241, 163] on div "30" at bounding box center [242, 161] width 12 height 12
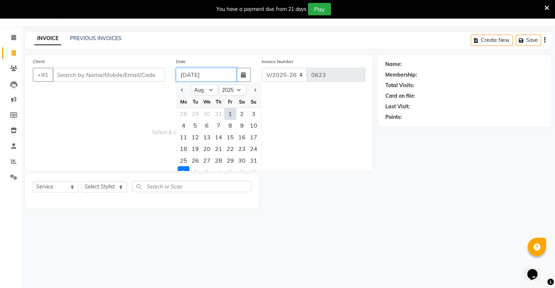
type input "[DATE]"
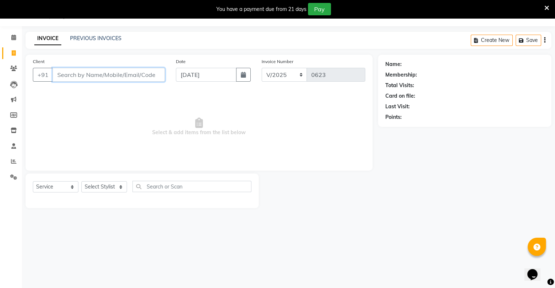
click at [146, 76] on input "Client" at bounding box center [109, 75] width 112 height 14
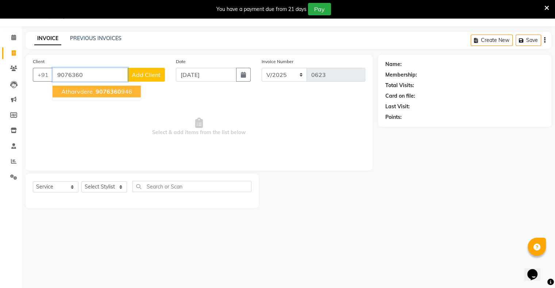
click at [114, 89] on span "9076360" at bounding box center [109, 91] width 26 height 7
type input "9076360946"
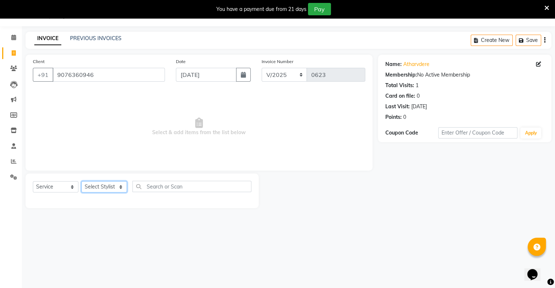
click at [105, 191] on select "Select Stylist Afjal Ashwini owner Mohit Reena Zishan" at bounding box center [104, 186] width 46 height 11
select select "88697"
click at [81, 182] on select "Select Stylist Afjal Ashwini owner Mohit Reena Zishan" at bounding box center [104, 186] width 46 height 11
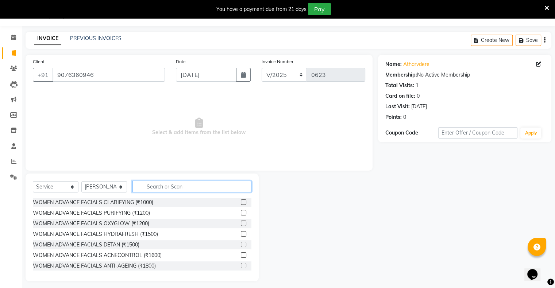
click at [157, 189] on input "text" at bounding box center [191, 186] width 119 height 11
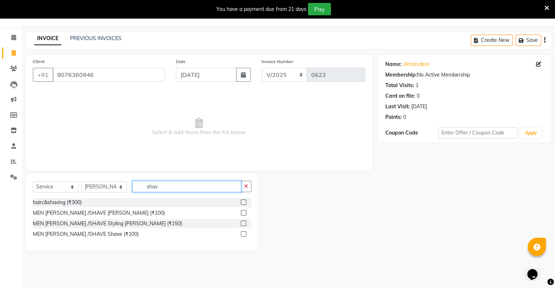
type input "shav"
click at [242, 212] on label at bounding box center [243, 212] width 5 height 5
click at [242, 212] on input "checkbox" at bounding box center [243, 213] width 5 height 5
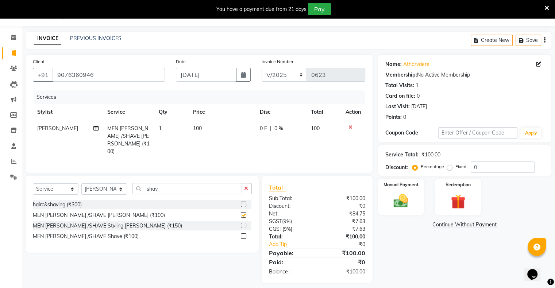
checkbox input "false"
click at [391, 196] on img at bounding box center [401, 202] width 24 height 18
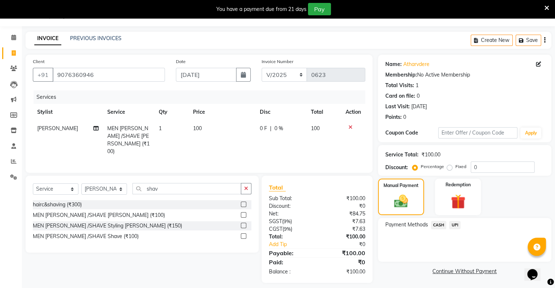
click at [455, 225] on span "UPI" at bounding box center [454, 225] width 11 height 8
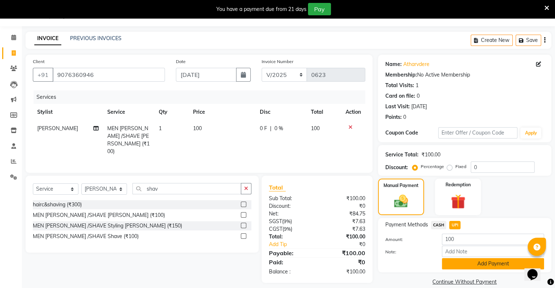
click at [473, 269] on button "Add Payment" at bounding box center [493, 263] width 102 height 11
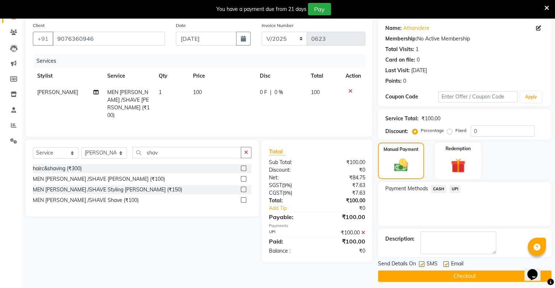
scroll to position [58, 0]
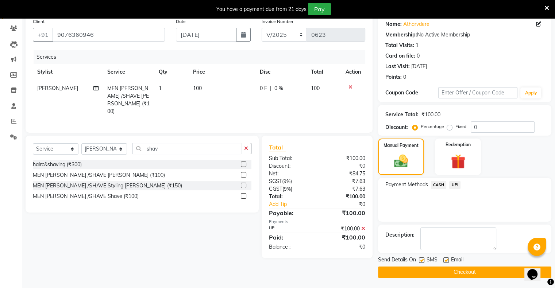
click at [467, 271] on button "Checkout" at bounding box center [464, 272] width 173 height 11
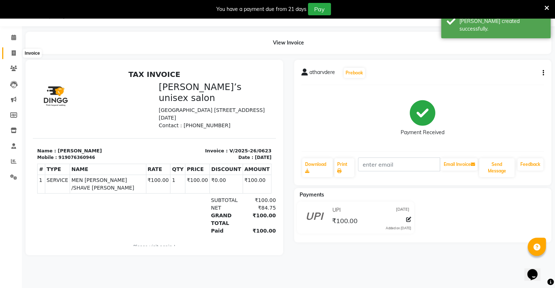
click at [12, 53] on icon at bounding box center [14, 52] width 4 height 5
select select "service"
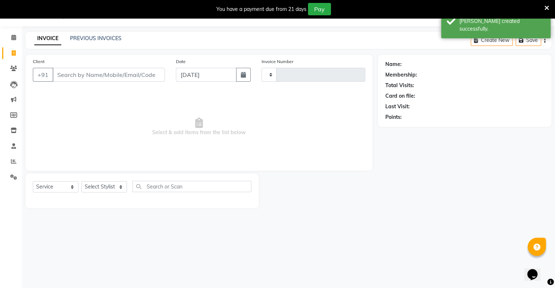
type input "0624"
select select "8735"
drag, startPoint x: 209, startPoint y: 77, endPoint x: 215, endPoint y: 81, distance: 7.2
click at [210, 77] on input "[DATE]" at bounding box center [206, 75] width 61 height 14
select select "9"
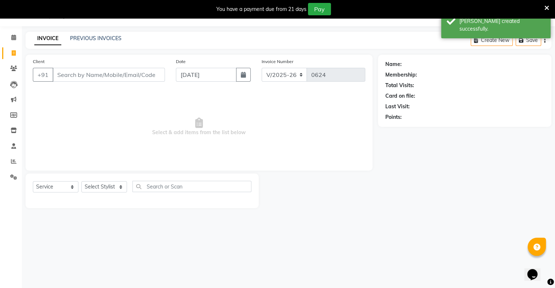
select select "2025"
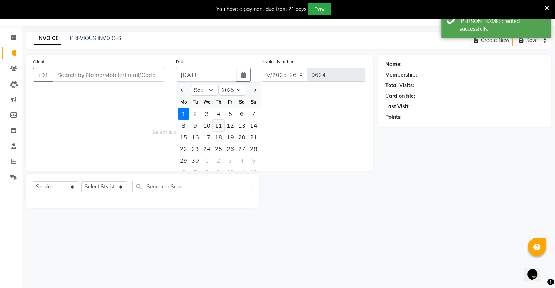
drag, startPoint x: 182, startPoint y: 89, endPoint x: 219, endPoint y: 123, distance: 50.4
click at [183, 90] on span "Previous month" at bounding box center [182, 90] width 3 height 3
select select "8"
click at [240, 163] on div "30" at bounding box center [242, 161] width 12 height 12
type input "[DATE]"
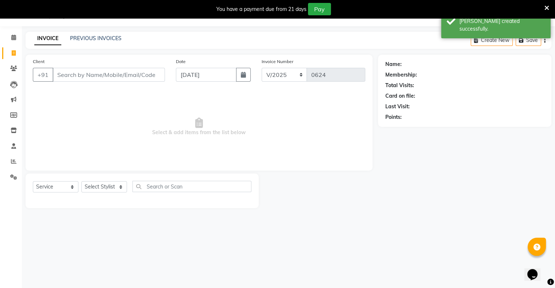
click at [139, 82] on div "Client +91" at bounding box center [98, 73] width 143 height 30
click at [138, 80] on input "Client" at bounding box center [109, 75] width 112 height 14
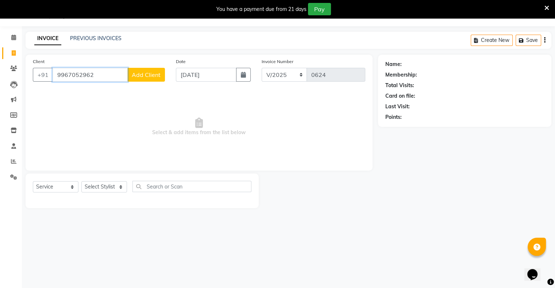
type input "9967052962"
click at [146, 75] on span "Add Client" at bounding box center [146, 74] width 29 height 7
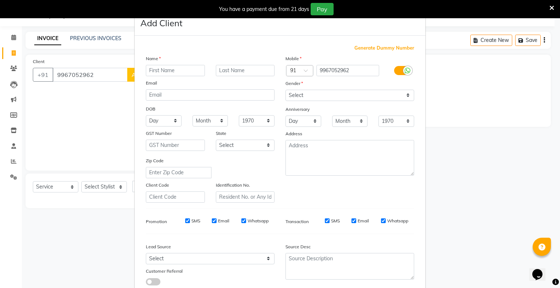
click at [154, 72] on input "text" at bounding box center [175, 70] width 59 height 11
type input "jui"
click at [300, 95] on select "Select Male Female Other Prefer Not To Say" at bounding box center [350, 95] width 129 height 11
select select "female"
click at [286, 90] on select "Select Male Female Other Prefer Not To Say" at bounding box center [350, 95] width 129 height 11
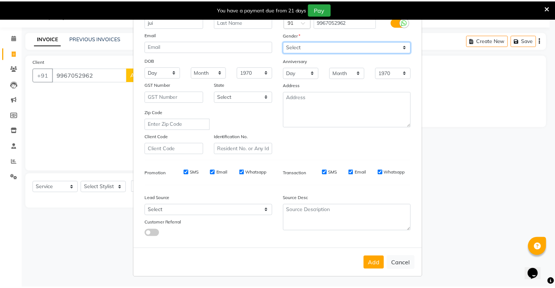
scroll to position [52, 0]
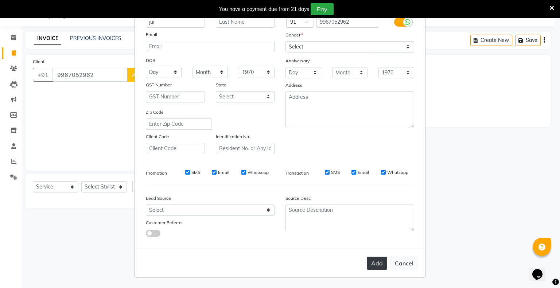
click at [375, 263] on button "Add" at bounding box center [377, 263] width 20 height 13
select select
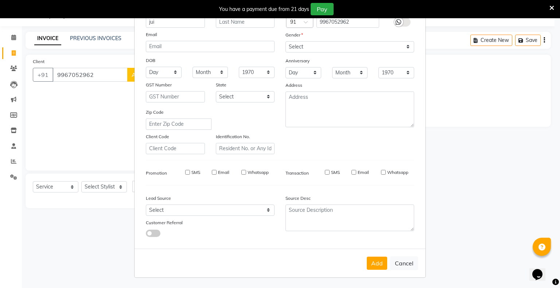
select select
checkbox input "false"
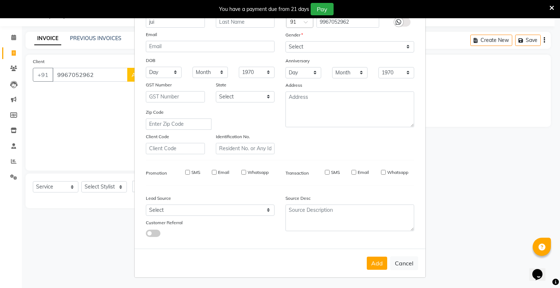
checkbox input "false"
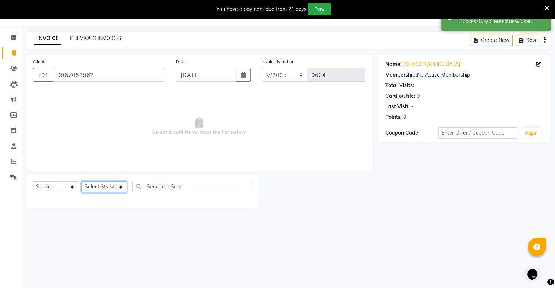
click at [107, 184] on select "Select Stylist Afjal Ashwini owner Mohit Reena Zishan" at bounding box center [104, 186] width 46 height 11
click at [81, 182] on select "Select Stylist Afjal Ashwini owner Mohit Reena Zishan" at bounding box center [104, 186] width 46 height 11
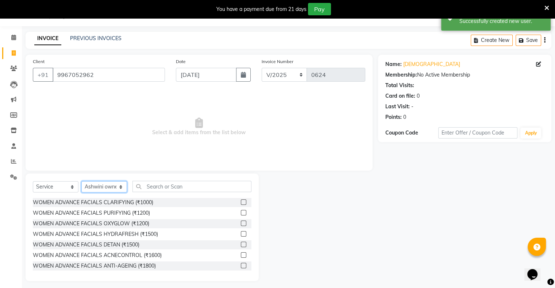
click at [108, 188] on select "Select Stylist Afjal Ashwini owner Mohit Reena Zishan" at bounding box center [104, 186] width 46 height 11
select select "88699"
click at [81, 182] on select "Select Stylist Afjal Ashwini owner Mohit Reena Zishan" at bounding box center [104, 186] width 46 height 11
click at [172, 187] on input "text" at bounding box center [191, 186] width 119 height 11
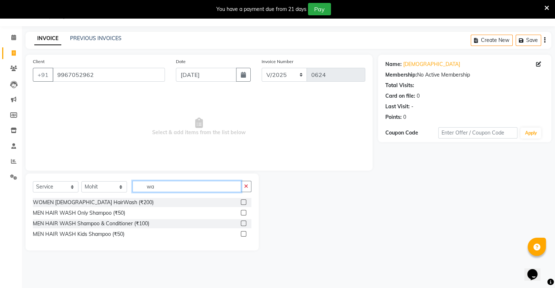
type input "w"
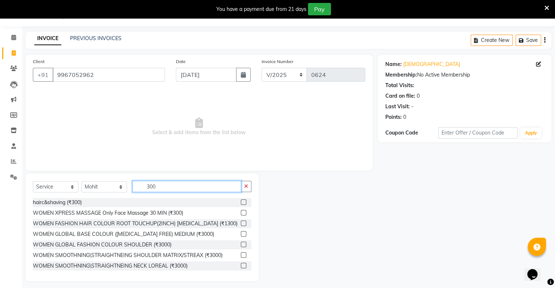
type input "300"
click at [241, 202] on label at bounding box center [243, 202] width 5 height 5
click at [241, 202] on input "checkbox" at bounding box center [243, 202] width 5 height 5
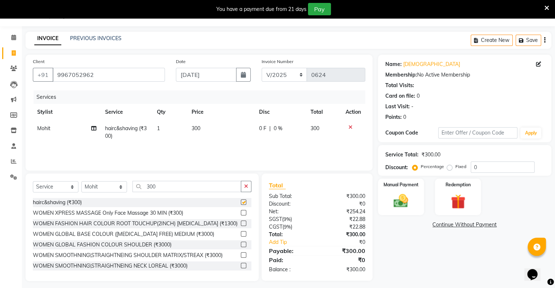
checkbox input "false"
click at [248, 187] on button "button" at bounding box center [246, 186] width 11 height 11
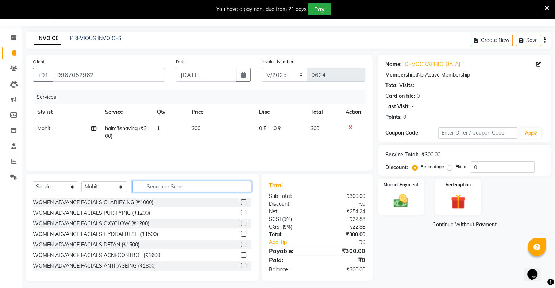
click at [227, 186] on input "text" at bounding box center [191, 186] width 119 height 11
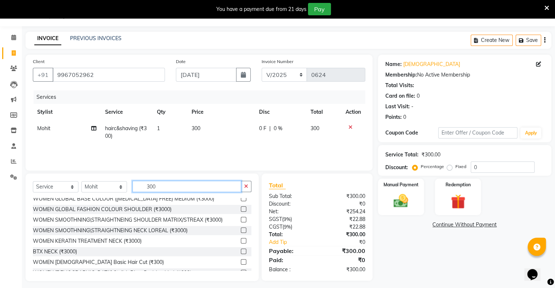
scroll to position [36, 0]
type input "300"
click at [241, 262] on label at bounding box center [243, 260] width 5 height 5
click at [241, 262] on input "checkbox" at bounding box center [243, 261] width 5 height 5
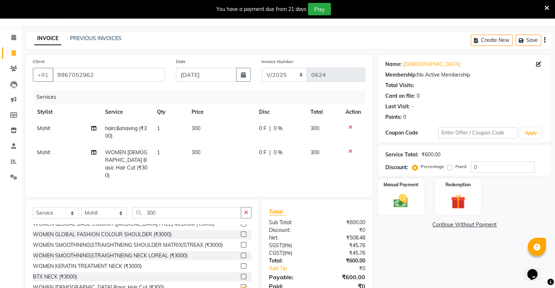
checkbox input "false"
click at [414, 197] on div "Manual Payment" at bounding box center [401, 197] width 48 height 38
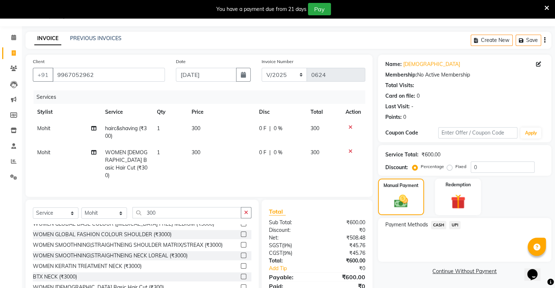
click at [456, 226] on span "UPI" at bounding box center [454, 225] width 11 height 8
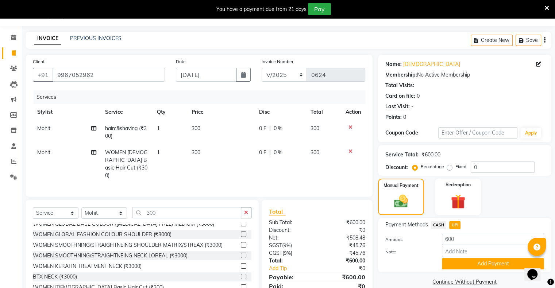
click at [350, 126] on icon at bounding box center [350, 127] width 4 height 5
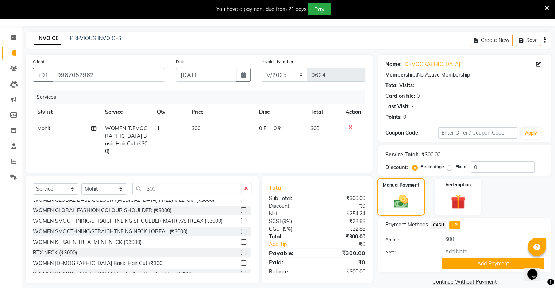
scroll to position [29, 0]
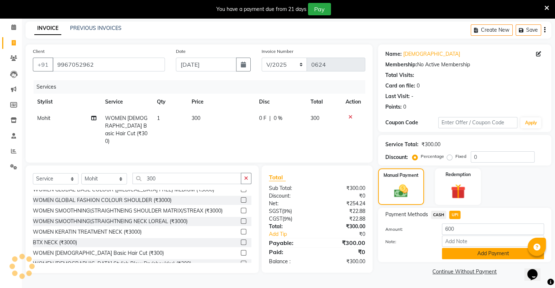
click at [483, 252] on button "Add Payment" at bounding box center [493, 253] width 102 height 11
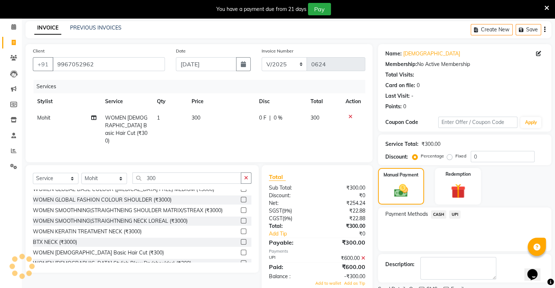
click at [453, 216] on span "UPI" at bounding box center [454, 215] width 11 height 8
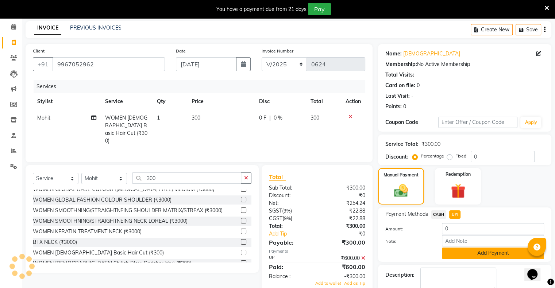
click at [471, 251] on button "Add Payment" at bounding box center [493, 253] width 102 height 11
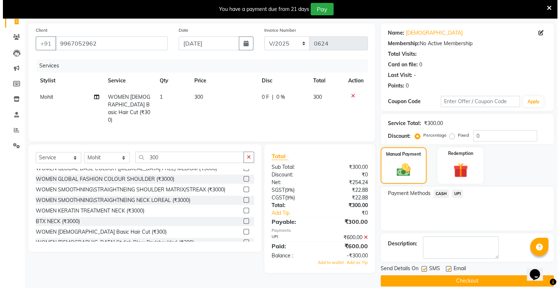
scroll to position [58, 0]
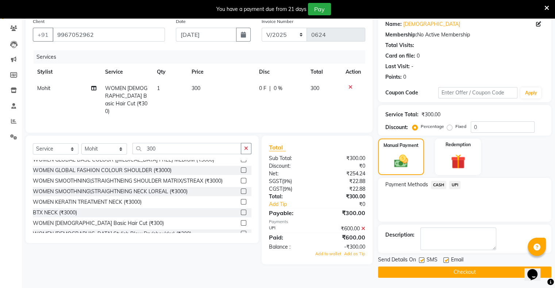
click at [470, 274] on button "Checkout" at bounding box center [464, 272] width 173 height 11
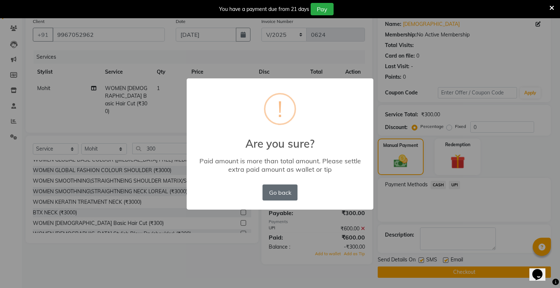
click at [290, 196] on button "Go back" at bounding box center [280, 193] width 35 height 16
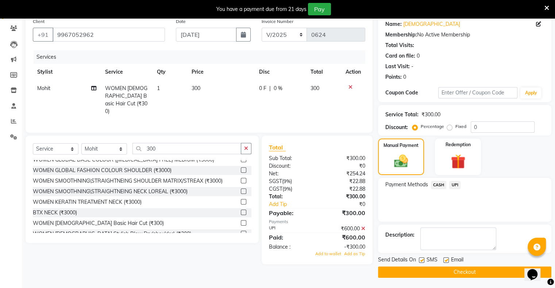
click at [458, 272] on button "Checkout" at bounding box center [464, 272] width 173 height 11
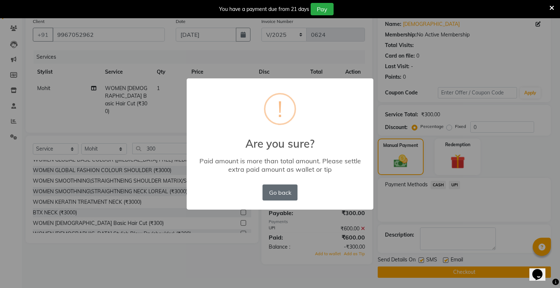
click at [286, 195] on button "Go back" at bounding box center [280, 193] width 35 height 16
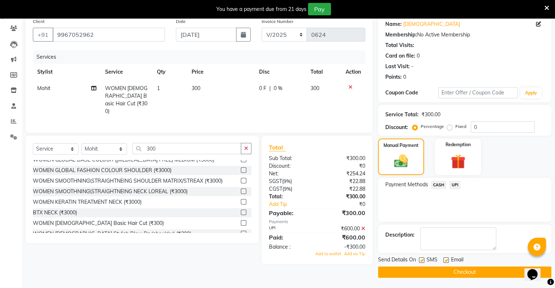
click at [454, 184] on span "UPI" at bounding box center [454, 185] width 11 height 8
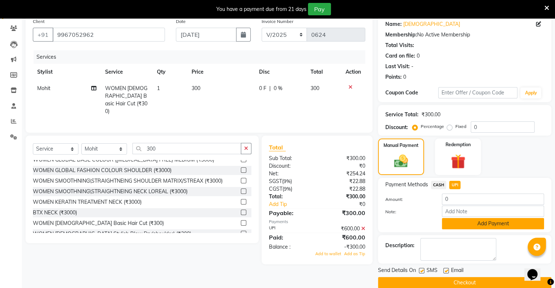
click at [471, 224] on button "Add Payment" at bounding box center [493, 223] width 102 height 11
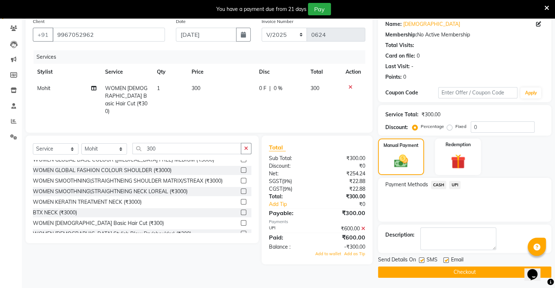
click at [465, 270] on button "Checkout" at bounding box center [464, 272] width 173 height 11
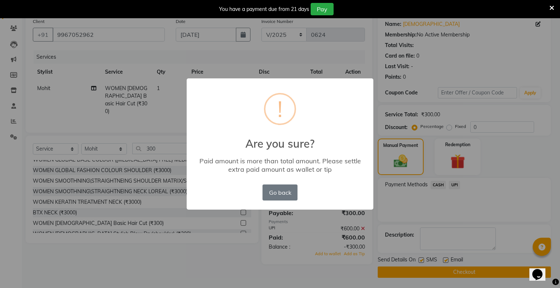
click at [219, 267] on div "× ! Are you sure? Paid amount is more than total amount. Please settle extra pa…" at bounding box center [280, 144] width 560 height 288
click at [282, 192] on button "Go back" at bounding box center [280, 193] width 35 height 16
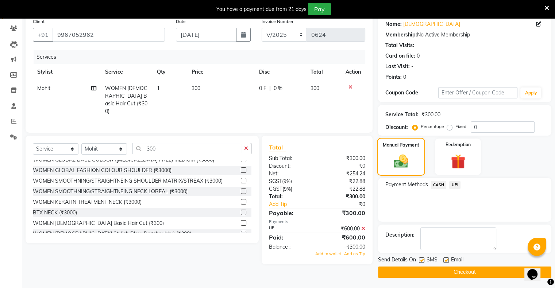
click at [413, 158] on div "Manual Payment" at bounding box center [401, 157] width 48 height 38
click at [453, 185] on span "UPI" at bounding box center [454, 185] width 11 height 8
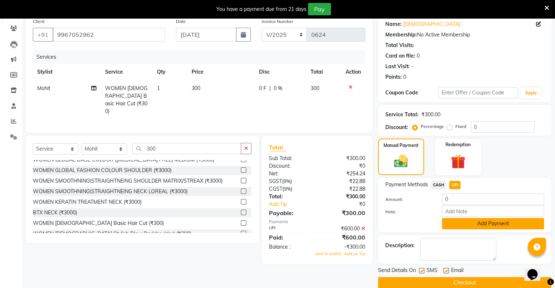
click at [472, 223] on button "Add Payment" at bounding box center [493, 223] width 102 height 11
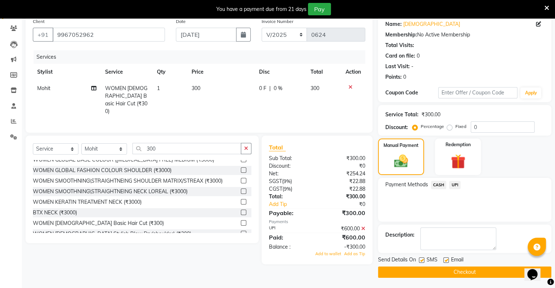
click at [461, 271] on button "Checkout" at bounding box center [464, 272] width 173 height 11
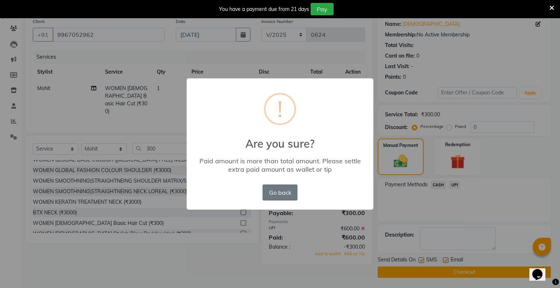
click at [507, 59] on div "× ! Are you sure? Paid amount is more than total amount. Please settle extra pa…" at bounding box center [280, 144] width 560 height 288
click at [552, 9] on icon at bounding box center [552, 8] width 5 height 7
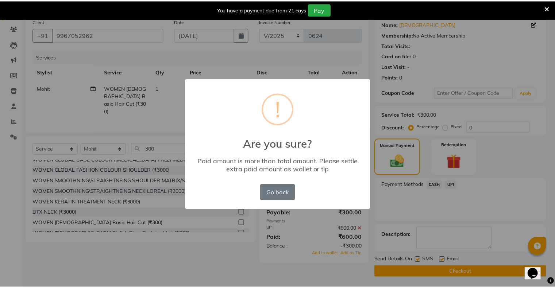
scroll to position [40, 0]
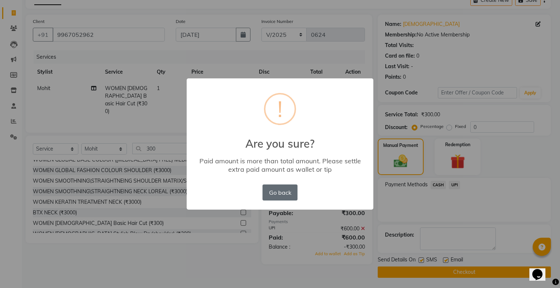
click at [285, 197] on button "Go back" at bounding box center [280, 193] width 35 height 16
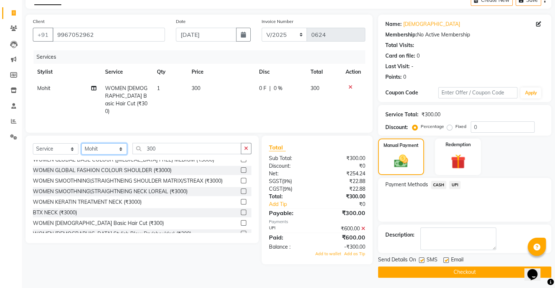
click at [113, 146] on select "Select Stylist Afjal Ashwini owner Mohit Reena Zishan" at bounding box center [104, 148] width 46 height 11
click at [208, 132] on div "Client +91 9967052962 Date 30-08-2025 Invoice Number V/2025 V/2025-26 0624 Serv…" at bounding box center [199, 146] width 358 height 263
click at [250, 147] on button "button" at bounding box center [246, 148] width 11 height 11
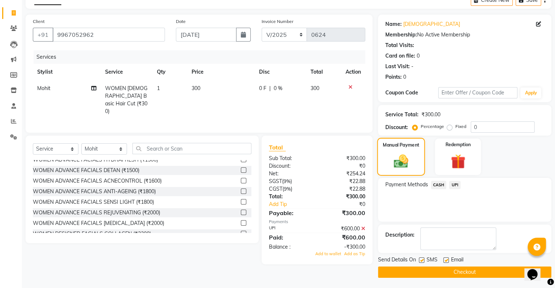
click at [409, 163] on img at bounding box center [400, 161] width 23 height 17
click at [451, 187] on span "UPI" at bounding box center [454, 185] width 11 height 8
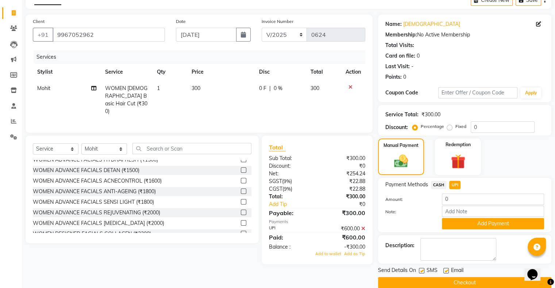
click at [498, 221] on button "Add Payment" at bounding box center [493, 223] width 102 height 11
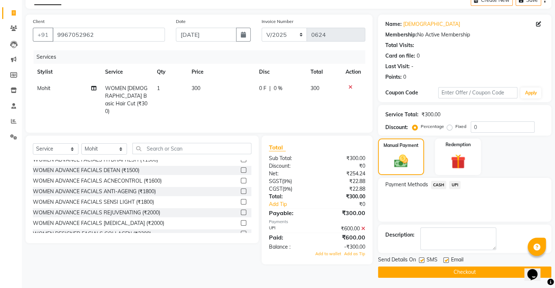
click at [469, 273] on button "Checkout" at bounding box center [464, 272] width 173 height 11
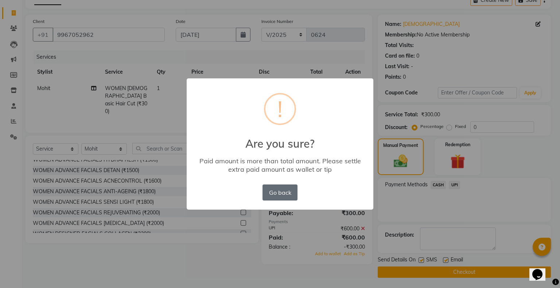
click at [281, 193] on button "Go back" at bounding box center [280, 193] width 35 height 16
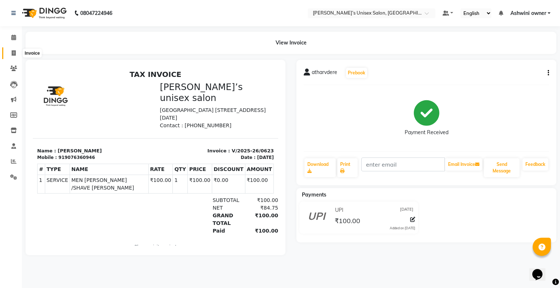
click at [11, 51] on span at bounding box center [13, 53] width 13 height 8
select select "service"
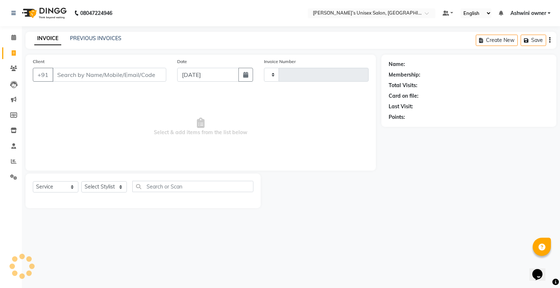
type input "0624"
select select "8735"
click at [185, 75] on input "[DATE]" at bounding box center [208, 75] width 62 height 14
select select "9"
select select "2025"
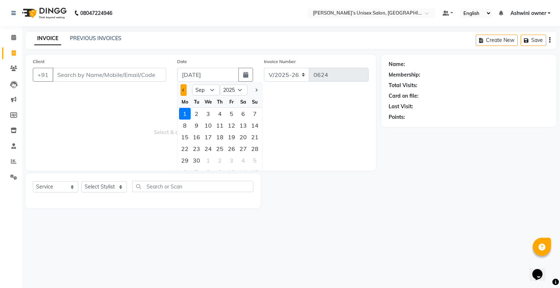
drag, startPoint x: 185, startPoint y: 91, endPoint x: 210, endPoint y: 114, distance: 34.3
click at [185, 91] on button "Previous month" at bounding box center [184, 90] width 6 height 12
select select "8"
click at [242, 160] on div "30" at bounding box center [243, 161] width 12 height 12
type input "[DATE]"
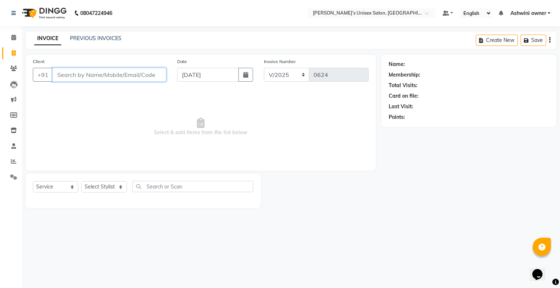
click at [138, 73] on input "Client" at bounding box center [110, 75] width 114 height 14
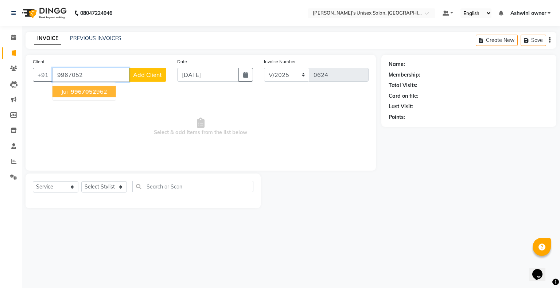
click at [93, 91] on span "9967052" at bounding box center [84, 91] width 26 height 7
type input "9967052962"
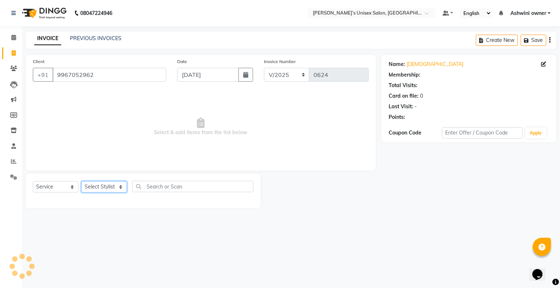
click at [104, 186] on select "Select Stylist Afjal Ashwini owner Mohit Reena Zishan" at bounding box center [104, 186] width 46 height 11
select select "88699"
click at [81, 182] on select "Select Stylist Afjal Ashwini owner Mohit Reena Zishan" at bounding box center [104, 186] width 46 height 11
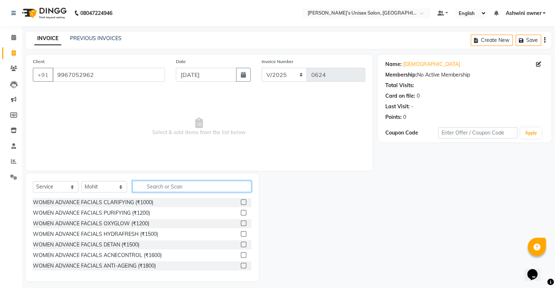
click at [179, 189] on input "text" at bounding box center [191, 186] width 119 height 11
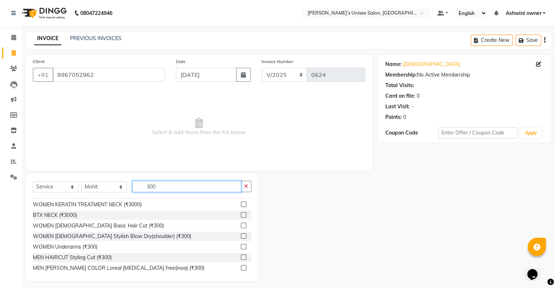
scroll to position [73, 0]
type input "300"
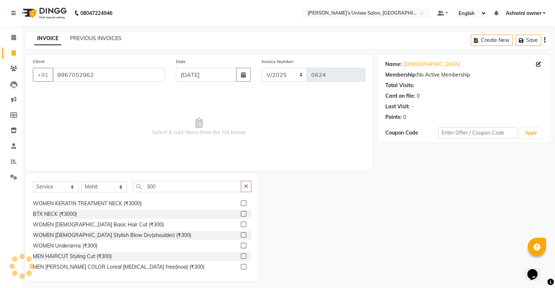
click at [241, 225] on label at bounding box center [243, 224] width 5 height 5
click at [241, 225] on input "checkbox" at bounding box center [243, 225] width 5 height 5
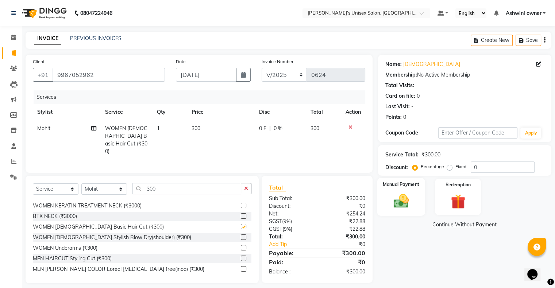
checkbox input "false"
click at [416, 192] on div "Manual Payment" at bounding box center [401, 197] width 48 height 38
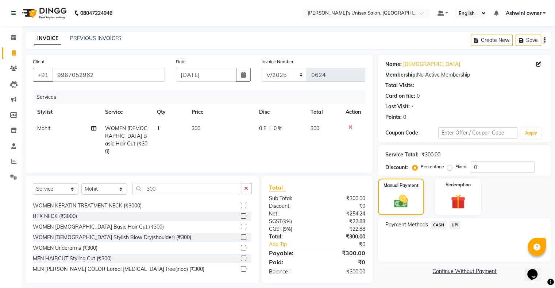
click at [455, 225] on span "UPI" at bounding box center [454, 225] width 11 height 8
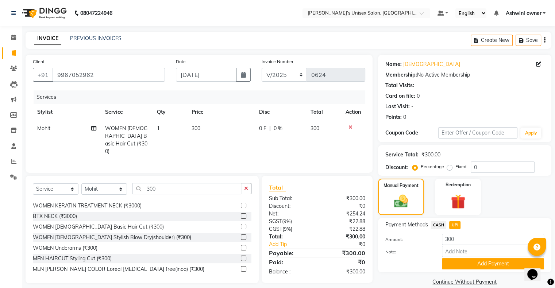
click at [463, 263] on button "Add Payment" at bounding box center [493, 263] width 102 height 11
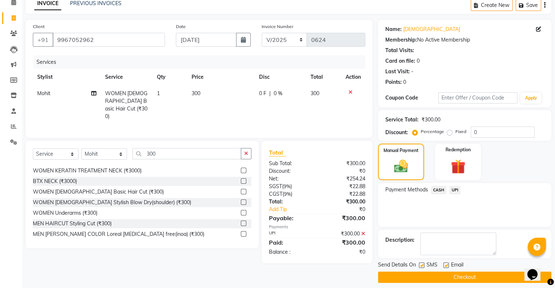
scroll to position [40, 0]
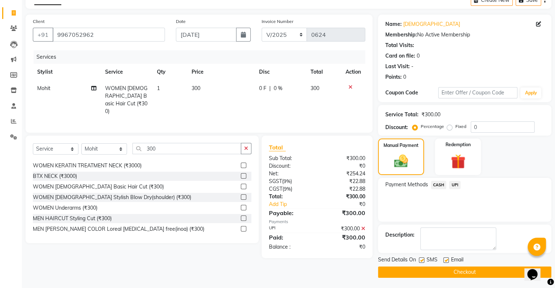
click at [460, 271] on button "Checkout" at bounding box center [464, 272] width 173 height 11
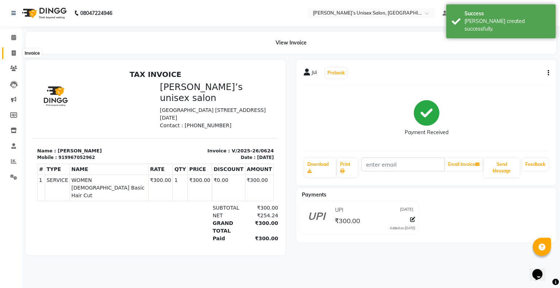
click at [16, 52] on span at bounding box center [13, 53] width 13 height 8
select select "service"
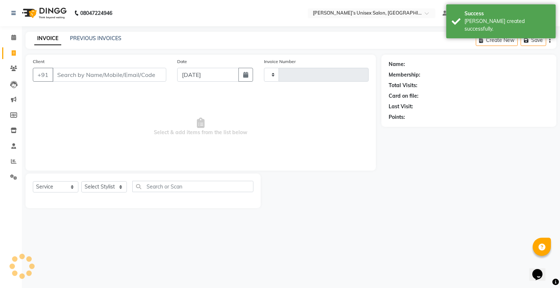
type input "0625"
select select "8735"
click at [211, 76] on input "[DATE]" at bounding box center [208, 75] width 62 height 14
select select "9"
select select "2025"
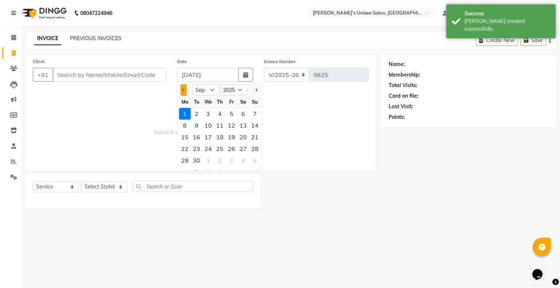
click at [185, 89] on button "Previous month" at bounding box center [184, 90] width 6 height 12
select select "8"
click at [244, 160] on div "30" at bounding box center [243, 161] width 12 height 12
type input "[DATE]"
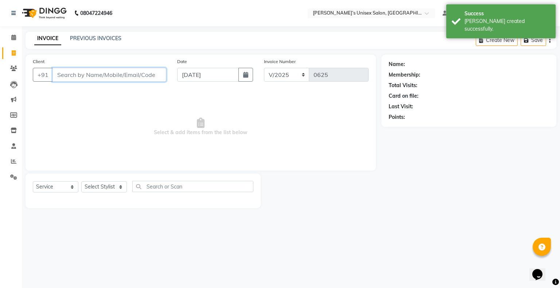
click at [152, 78] on input "Client" at bounding box center [110, 75] width 114 height 14
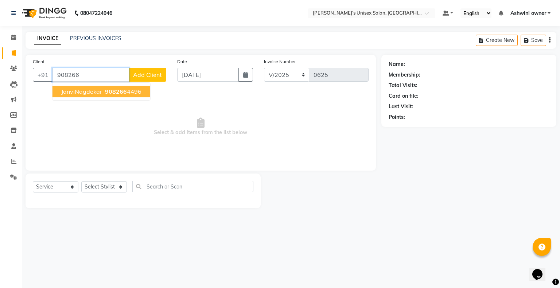
click at [134, 94] on ngb-highlight "908266 4496" at bounding box center [123, 91] width 38 height 7
type input "9082664496"
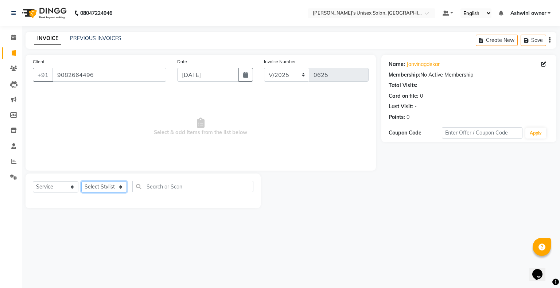
click at [110, 186] on select "Select Stylist Afjal Ashwini owner Mohit Reena Zishan" at bounding box center [104, 186] width 46 height 11
select select "88700"
click at [81, 182] on select "Select Stylist Afjal Ashwini owner Mohit Reena Zishan" at bounding box center [104, 186] width 46 height 11
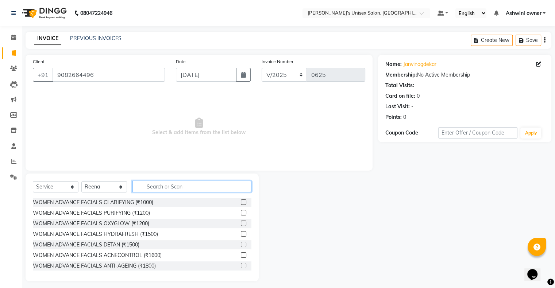
click at [175, 189] on input "text" at bounding box center [191, 186] width 119 height 11
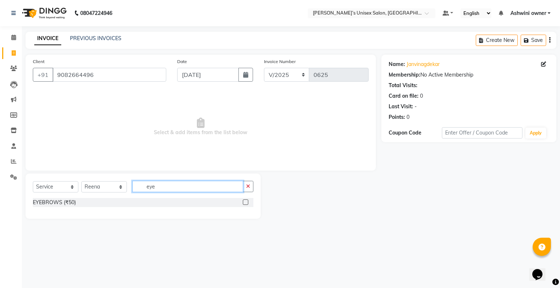
type input "eye"
click at [247, 202] on label at bounding box center [245, 202] width 5 height 5
click at [247, 202] on input "checkbox" at bounding box center [245, 202] width 5 height 5
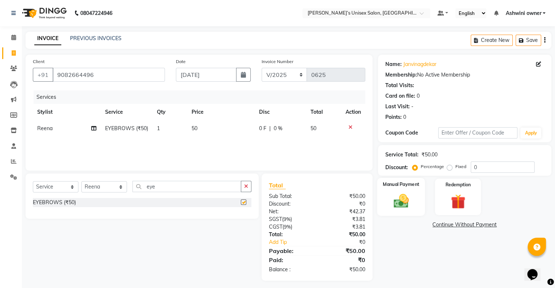
checkbox input "false"
click at [418, 199] on div "Manual Payment" at bounding box center [401, 197] width 48 height 38
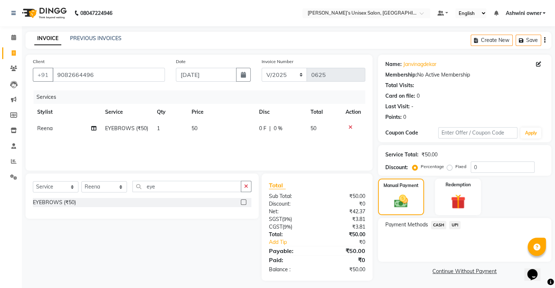
click at [458, 227] on span "UPI" at bounding box center [454, 225] width 11 height 8
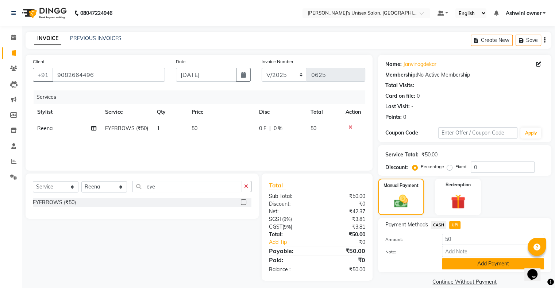
click at [482, 267] on button "Add Payment" at bounding box center [493, 263] width 102 height 11
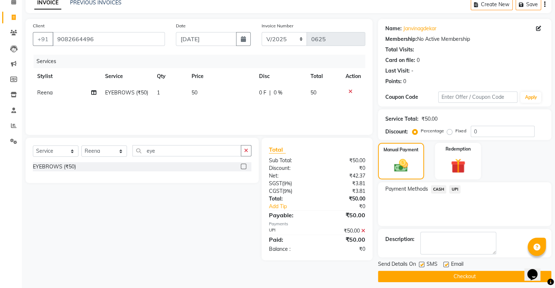
scroll to position [40, 0]
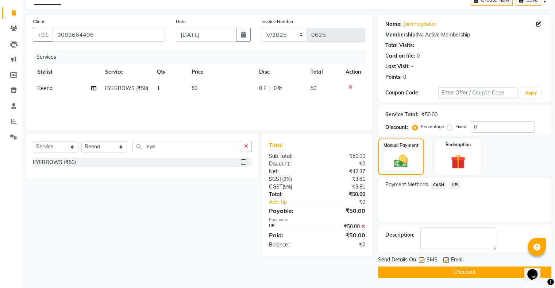
click at [466, 271] on button "Checkout" at bounding box center [464, 272] width 173 height 11
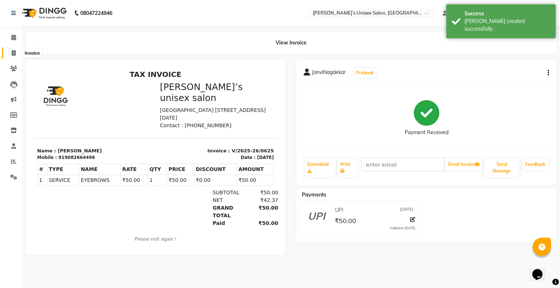
click at [12, 53] on icon at bounding box center [14, 52] width 4 height 5
select select "8735"
select select "service"
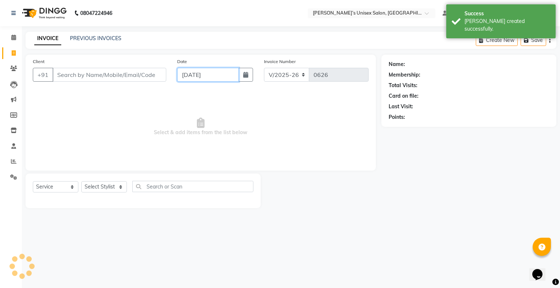
click at [189, 79] on input "[DATE]" at bounding box center [208, 75] width 62 height 14
select select "9"
select select "2025"
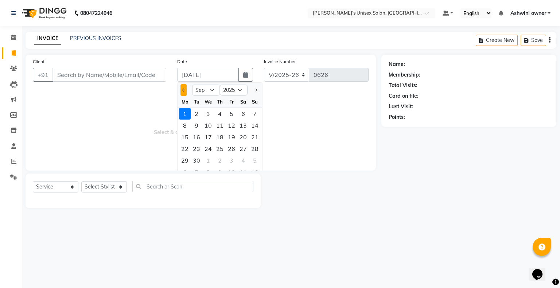
click at [185, 90] on button "Previous month" at bounding box center [184, 90] width 6 height 12
select select "8"
click at [245, 164] on div "30" at bounding box center [243, 161] width 12 height 12
type input "[DATE]"
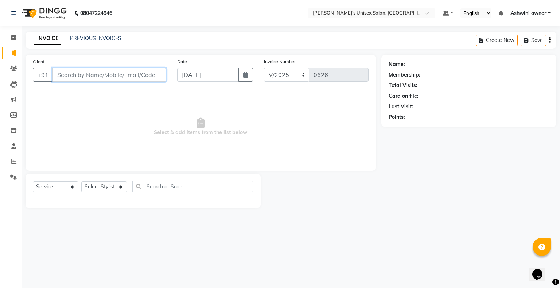
click at [117, 74] on input "Client" at bounding box center [110, 75] width 114 height 14
type input "8850270572"
click at [146, 75] on span "Add Client" at bounding box center [147, 74] width 29 height 7
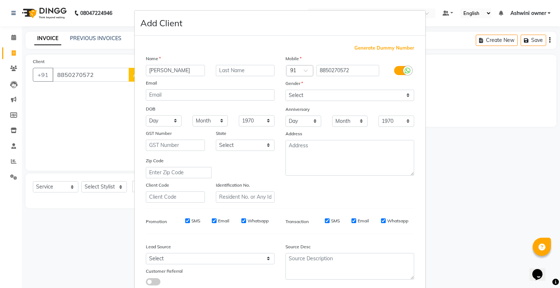
type input "[PERSON_NAME]"
click at [289, 96] on select "Select Male Female Other Prefer Not To Say" at bounding box center [350, 95] width 129 height 11
select select "female"
click at [286, 90] on select "Select Male Female Other Prefer Not To Say" at bounding box center [350, 95] width 129 height 11
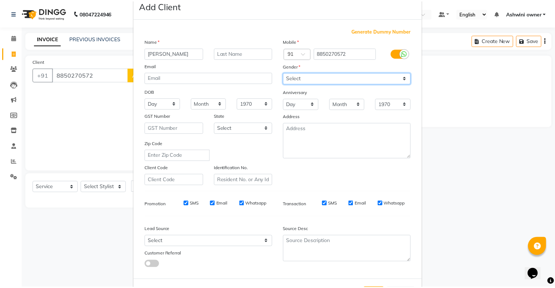
scroll to position [52, 0]
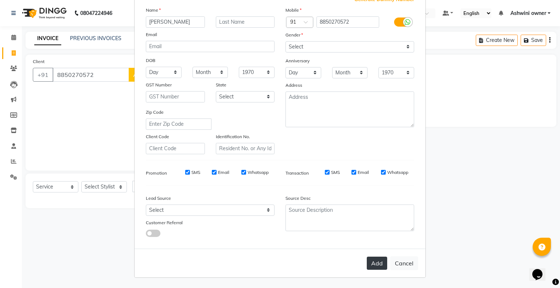
click at [372, 260] on button "Add" at bounding box center [377, 263] width 20 height 13
select select
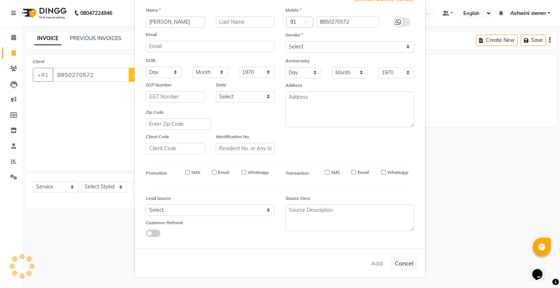
select select
checkbox input "false"
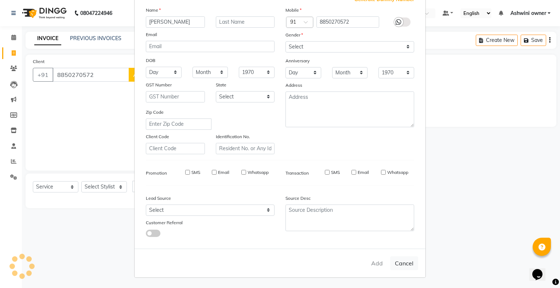
checkbox input "false"
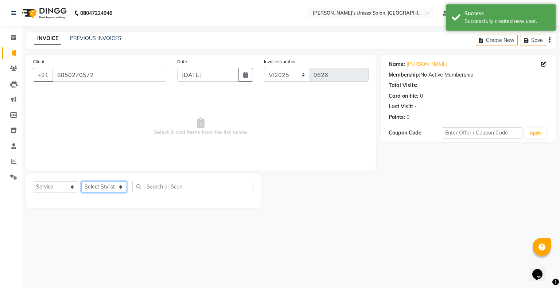
click at [104, 192] on select "Select Stylist Afjal Ashwini owner Mohit Reena Zishan" at bounding box center [104, 186] width 46 height 11
select select "88776"
click at [81, 182] on select "Select Stylist Afjal Ashwini owner Mohit Reena Zishan" at bounding box center [104, 186] width 46 height 11
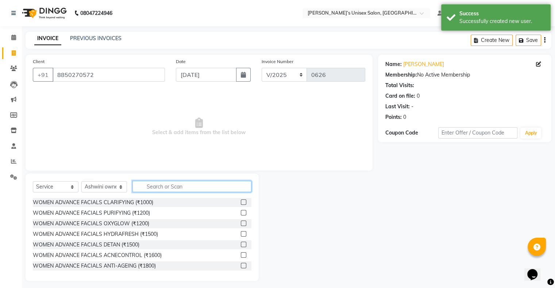
click at [161, 185] on input "text" at bounding box center [191, 186] width 119 height 11
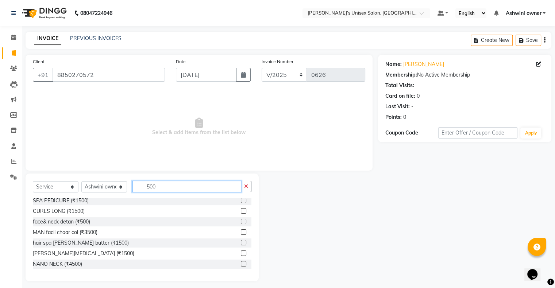
scroll to position [109, 0]
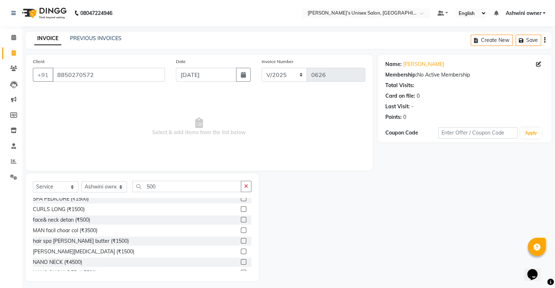
click at [241, 220] on label at bounding box center [243, 219] width 5 height 5
click at [241, 220] on input "checkbox" at bounding box center [243, 220] width 5 height 5
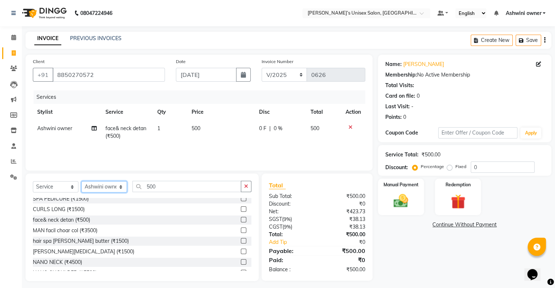
click at [116, 186] on select "Select Stylist Afjal Ashwini owner Mohit Reena Zishan" at bounding box center [104, 186] width 46 height 11
click at [81, 182] on select "Select Stylist Afjal Ashwini owner Mohit Reena Zishan" at bounding box center [104, 186] width 46 height 11
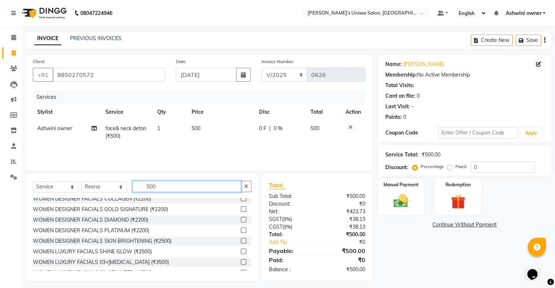
click at [182, 189] on input "500" at bounding box center [186, 186] width 109 height 11
click at [244, 185] on icon "button" at bounding box center [246, 186] width 4 height 5
click at [212, 184] on input "text" at bounding box center [191, 186] width 119 height 11
click at [212, 186] on input "text" at bounding box center [191, 186] width 119 height 11
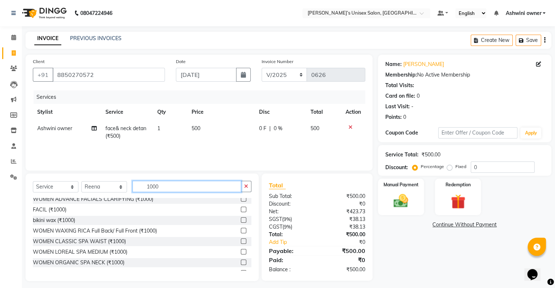
scroll to position [0, 0]
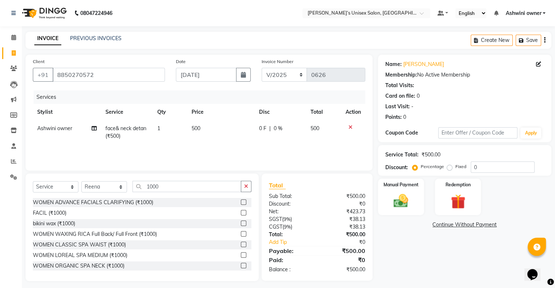
click at [241, 201] on label at bounding box center [243, 202] width 5 height 5
click at [241, 201] on input "checkbox" at bounding box center [243, 202] width 5 height 5
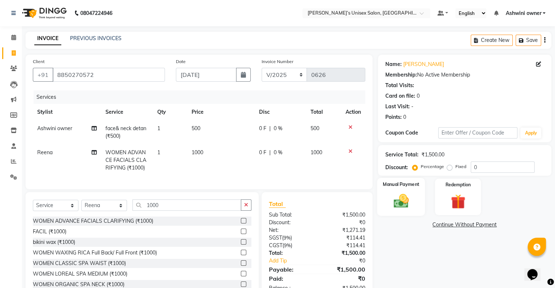
click at [416, 193] on div "Manual Payment" at bounding box center [401, 197] width 48 height 38
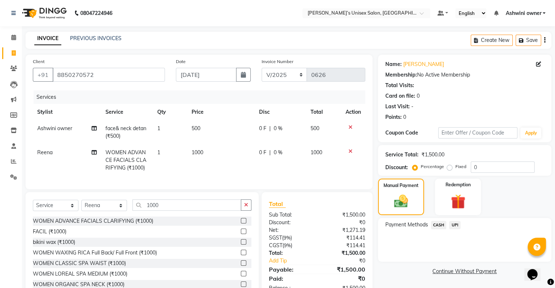
click at [455, 225] on span "UPI" at bounding box center [454, 225] width 11 height 8
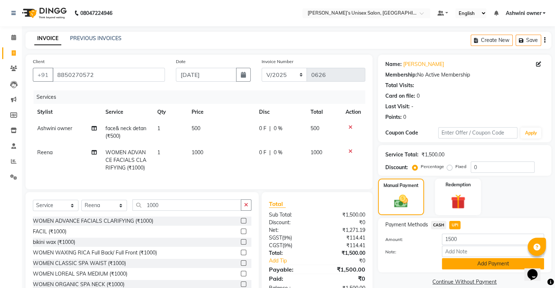
click at [465, 260] on button "Add Payment" at bounding box center [493, 263] width 102 height 11
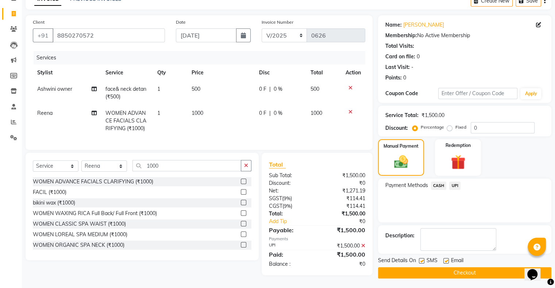
scroll to position [43, 0]
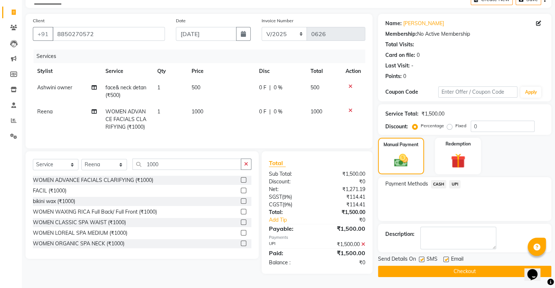
click at [465, 268] on button "Checkout" at bounding box center [464, 271] width 173 height 11
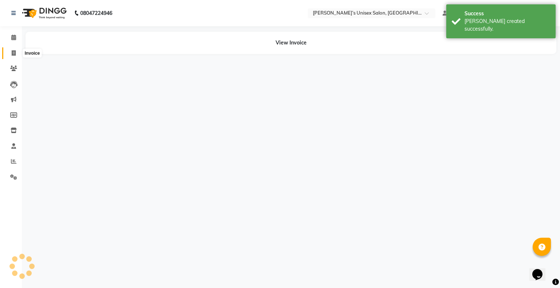
click at [16, 53] on span at bounding box center [13, 53] width 13 height 8
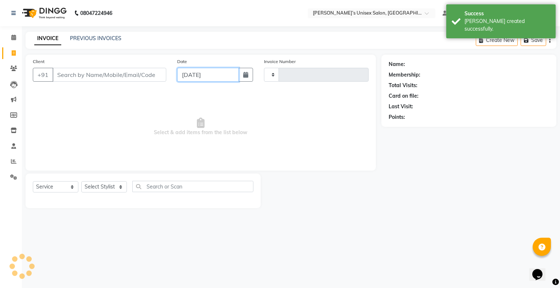
click at [190, 77] on input "[DATE]" at bounding box center [208, 75] width 62 height 14
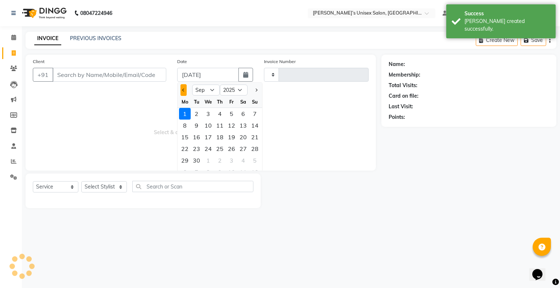
click at [182, 90] on span "Previous month" at bounding box center [183, 90] width 3 height 3
click at [244, 159] on div "30" at bounding box center [243, 161] width 12 height 12
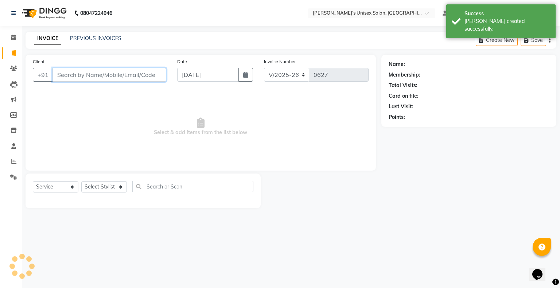
click at [131, 80] on input "Client" at bounding box center [110, 75] width 114 height 14
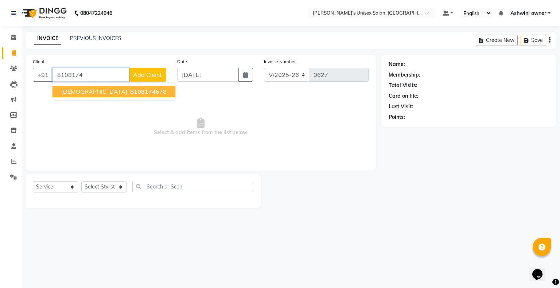
click at [130, 93] on span "8108174" at bounding box center [143, 91] width 26 height 7
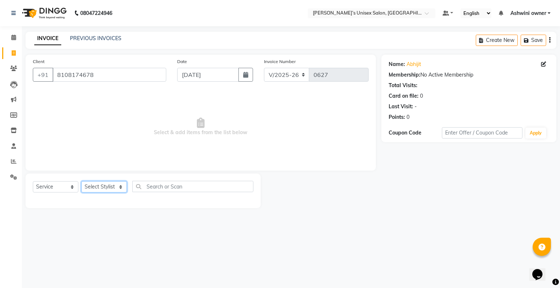
click at [102, 188] on select "Select Stylist Afjal Ashwini owner Mohit Reena Zishan" at bounding box center [104, 186] width 46 height 11
click at [81, 182] on select "Select Stylist Afjal Ashwini owner Mohit Reena Zishan" at bounding box center [104, 186] width 46 height 11
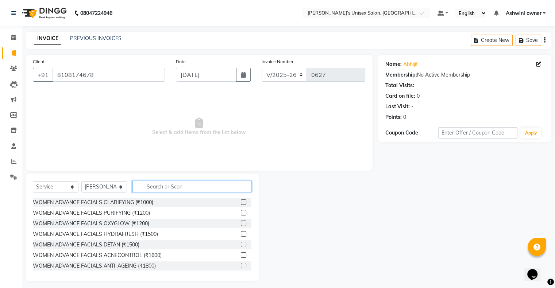
click at [171, 187] on input "text" at bounding box center [191, 186] width 119 height 11
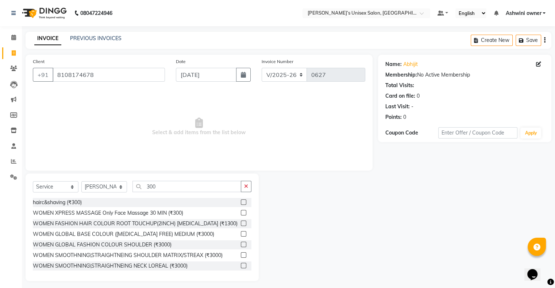
click at [241, 203] on label at bounding box center [243, 202] width 5 height 5
click at [241, 203] on input "checkbox" at bounding box center [243, 202] width 5 height 5
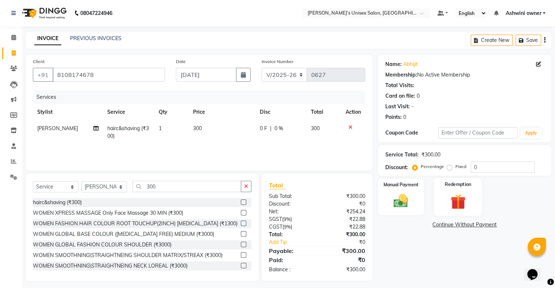
click at [448, 198] on img at bounding box center [457, 202] width 24 height 19
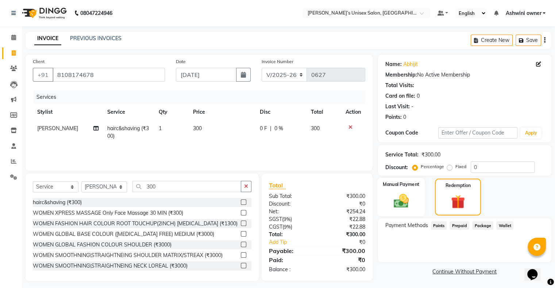
click at [409, 186] on label "Manual Payment" at bounding box center [401, 184] width 36 height 7
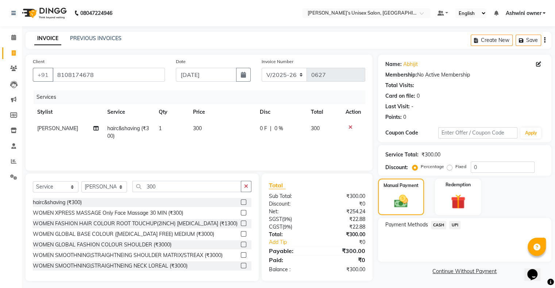
click at [453, 224] on span "UPI" at bounding box center [454, 225] width 11 height 8
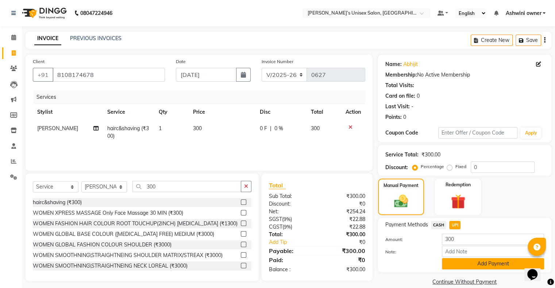
click at [462, 261] on button "Add Payment" at bounding box center [493, 263] width 102 height 11
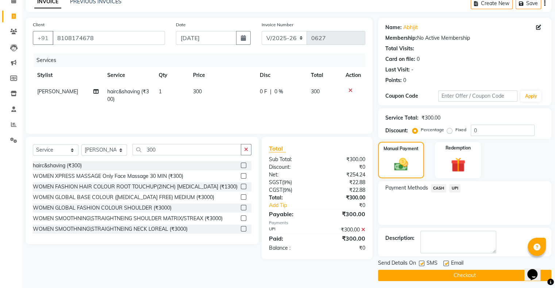
scroll to position [40, 0]
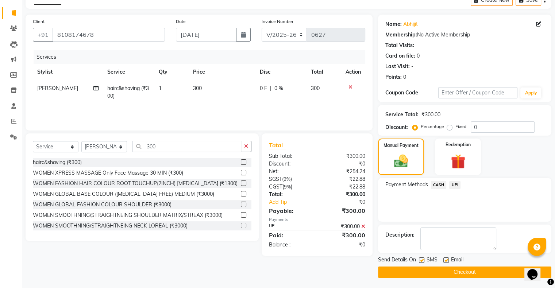
click at [451, 273] on button "Checkout" at bounding box center [464, 272] width 173 height 11
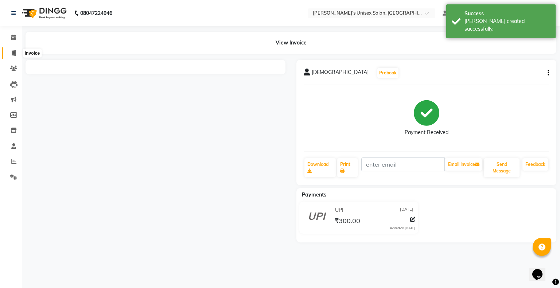
click at [12, 50] on icon at bounding box center [14, 52] width 4 height 5
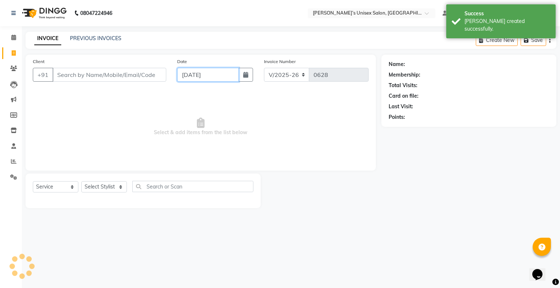
click at [182, 77] on input "[DATE]" at bounding box center [208, 75] width 62 height 14
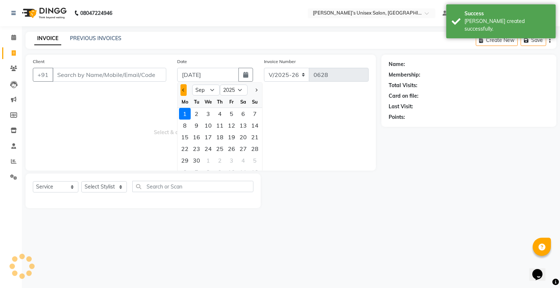
click at [183, 90] on span "Previous month" at bounding box center [183, 90] width 3 height 3
click at [245, 162] on div "30" at bounding box center [243, 161] width 12 height 12
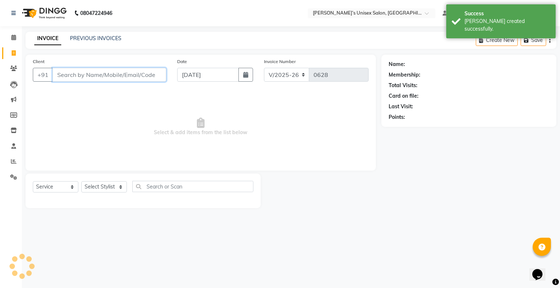
click at [148, 77] on input "Client" at bounding box center [110, 75] width 114 height 14
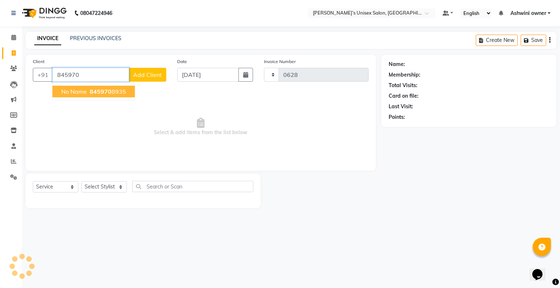
click at [115, 91] on ngb-highlight "845970 8935" at bounding box center [107, 91] width 38 height 7
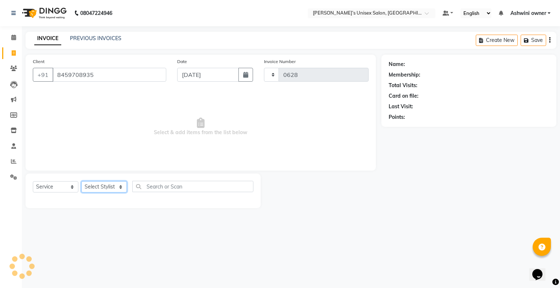
click at [104, 190] on select "Select Stylist" at bounding box center [104, 186] width 46 height 11
click at [96, 186] on select "Select Stylist" at bounding box center [104, 186] width 46 height 11
click at [94, 186] on select "Select Stylist" at bounding box center [104, 186] width 46 height 11
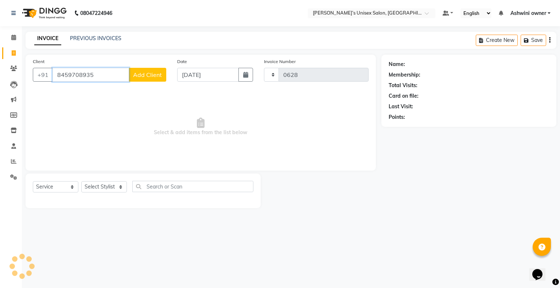
click at [101, 75] on input "8459708935" at bounding box center [91, 75] width 77 height 14
click at [148, 75] on span "Add Client" at bounding box center [147, 74] width 29 height 7
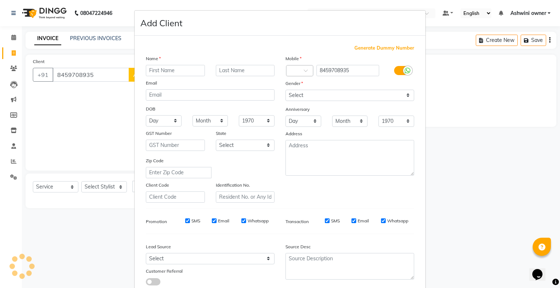
click at [159, 72] on input "text" at bounding box center [175, 70] width 59 height 11
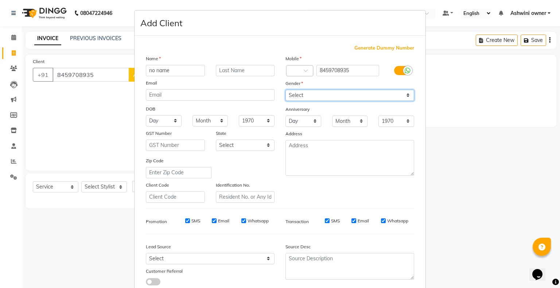
click at [300, 97] on select "Select Male Female Other Prefer Not To Say" at bounding box center [350, 95] width 129 height 11
click at [286, 90] on select "Select Male Female Other Prefer Not To Say" at bounding box center [350, 95] width 129 height 11
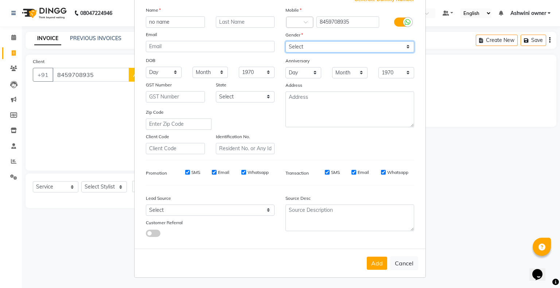
scroll to position [52, 0]
drag, startPoint x: 381, startPoint y: 266, endPoint x: 370, endPoint y: 259, distance: 12.3
click at [380, 266] on button "Add" at bounding box center [377, 263] width 20 height 13
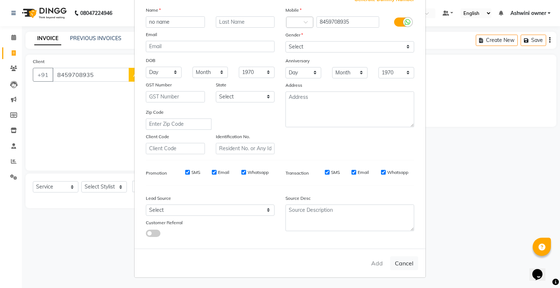
drag, startPoint x: 376, startPoint y: 263, endPoint x: 373, endPoint y: 261, distance: 3.9
click at [376, 263] on div "Add Cancel" at bounding box center [280, 263] width 291 height 29
click at [118, 128] on ngb-modal-window "Add Client Generate Dummy Number Name no name Email DOB Day 01 02 03 04 05 06 0…" at bounding box center [280, 144] width 560 height 288
click at [292, 43] on select "Select Male Female Other Prefer Not To Say" at bounding box center [350, 46] width 129 height 11
click at [286, 41] on select "Select Male Female Other Prefer Not To Say" at bounding box center [350, 46] width 129 height 11
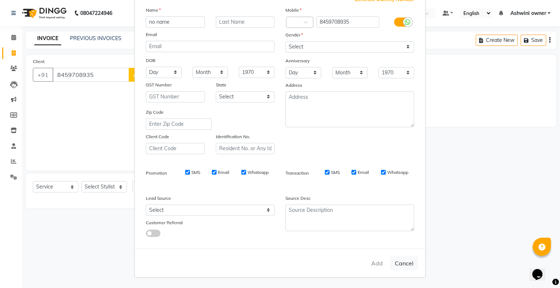
click at [374, 267] on div "Add Cancel" at bounding box center [280, 263] width 291 height 29
click at [413, 263] on button "Cancel" at bounding box center [404, 263] width 28 height 14
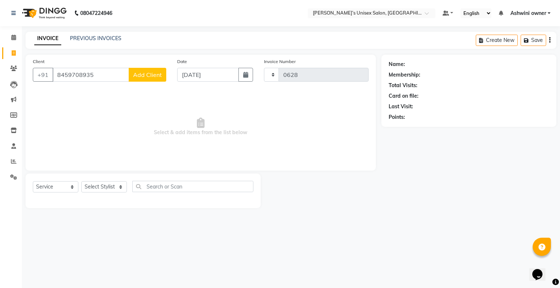
click at [155, 76] on span "Add Client" at bounding box center [147, 74] width 29 height 7
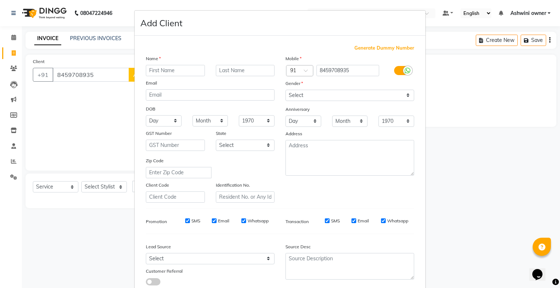
click at [180, 71] on input "text" at bounding box center [175, 70] width 59 height 11
click at [291, 94] on select "Select Male Female Other Prefer Not To Say" at bounding box center [350, 95] width 129 height 11
click at [286, 90] on select "Select Male Female Other Prefer Not To Say" at bounding box center [350, 95] width 129 height 11
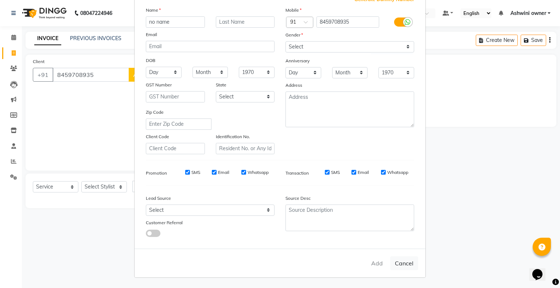
click at [373, 262] on div "Add Cancel" at bounding box center [280, 263] width 291 height 29
click at [464, 180] on ngb-modal-window "Add Client Generate Dummy Number Name no name Email DOB Day 01 02 03 04 05 06 0…" at bounding box center [280, 144] width 560 height 288
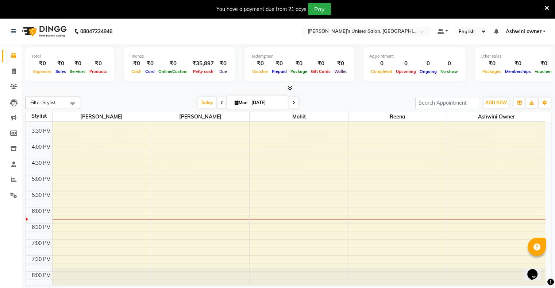
click at [12, 77] on li "Invoice" at bounding box center [11, 72] width 22 height 16
click at [13, 75] on span at bounding box center [13, 71] width 13 height 8
select select "8735"
select select "service"
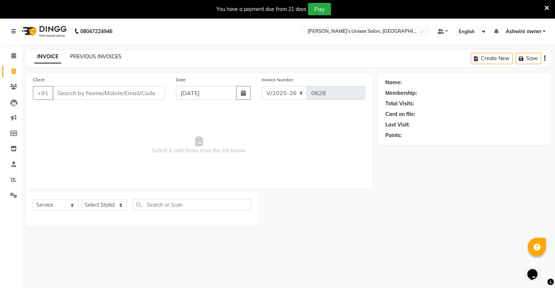
click at [88, 55] on link "PREVIOUS INVOICES" at bounding box center [95, 56] width 51 height 7
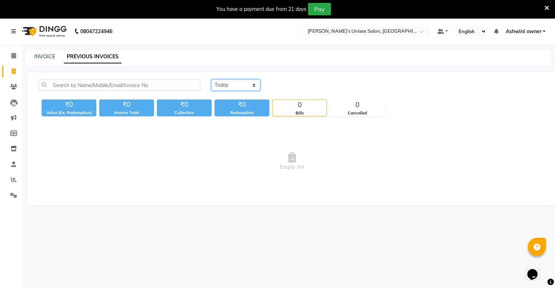
click at [215, 86] on select "[DATE] [DATE] Custom Range" at bounding box center [235, 85] width 49 height 11
select select "range"
click at [211, 80] on select "[DATE] [DATE] Custom Range" at bounding box center [235, 85] width 49 height 11
click at [290, 89] on input "[DATE]" at bounding box center [295, 85] width 51 height 10
select select "9"
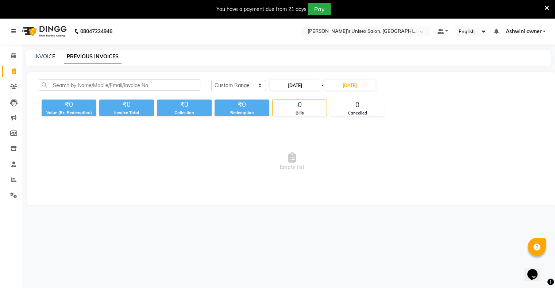
select select "2025"
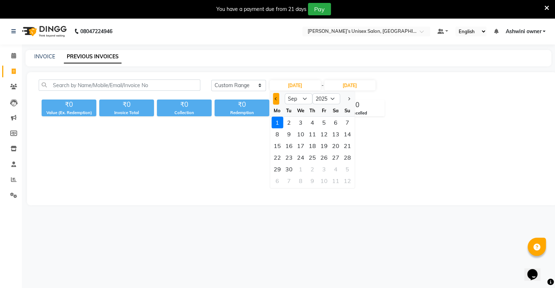
click at [275, 99] on span "Previous month" at bounding box center [276, 98] width 3 height 3
select select "8"
click at [324, 122] on div "1" at bounding box center [324, 123] width 12 height 12
type input "[DATE]"
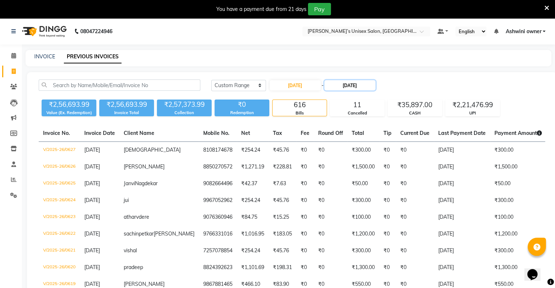
click at [335, 83] on input "[DATE]" at bounding box center [349, 85] width 51 height 10
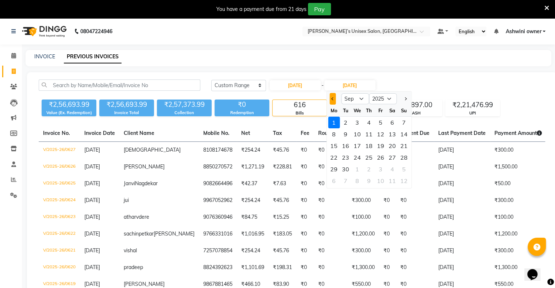
click at [334, 99] on button "Previous month" at bounding box center [332, 99] width 6 height 12
select select "8"
click at [391, 169] on div "30" at bounding box center [392, 169] width 12 height 12
type input "[DATE]"
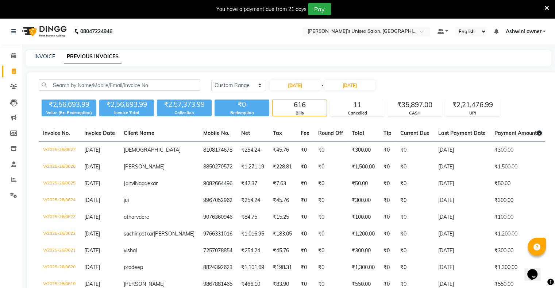
click at [548, 7] on icon at bounding box center [546, 8] width 5 height 7
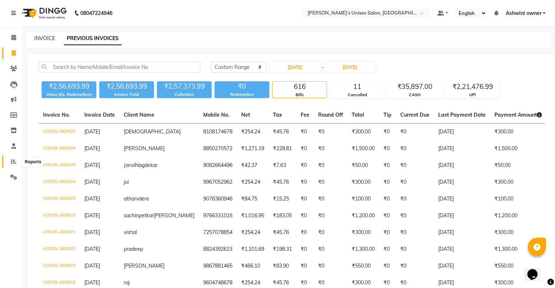
click at [12, 162] on icon at bounding box center [13, 161] width 5 height 5
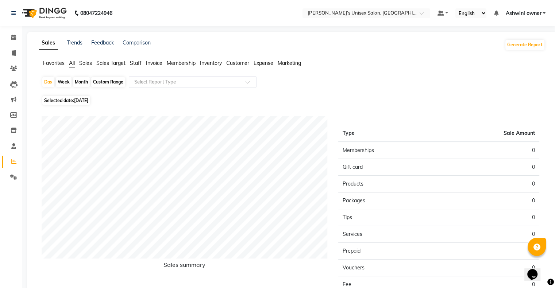
click at [136, 64] on span "Staff" at bounding box center [136, 63] width 12 height 7
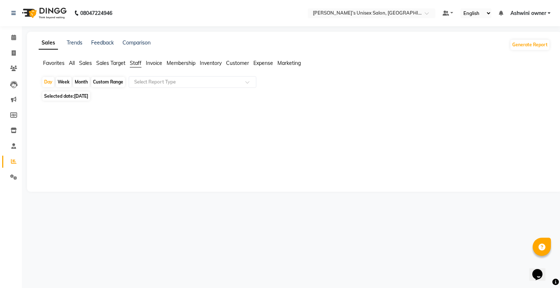
click at [139, 63] on span "Staff" at bounding box center [136, 63] width 12 height 7
click at [76, 98] on span "[DATE]" at bounding box center [81, 95] width 14 height 5
select select "9"
select select "2025"
click at [67, 99] on span "Selected date: [DATE]" at bounding box center [66, 96] width 48 height 9
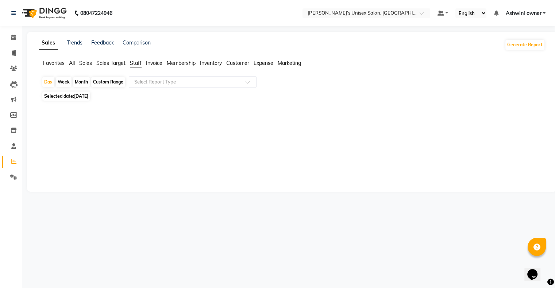
select select "9"
select select "2025"
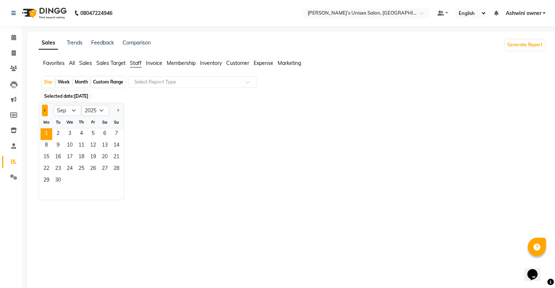
click at [45, 107] on button "Previous month" at bounding box center [45, 111] width 6 height 12
select select "8"
click at [94, 136] on span "1" at bounding box center [93, 134] width 12 height 12
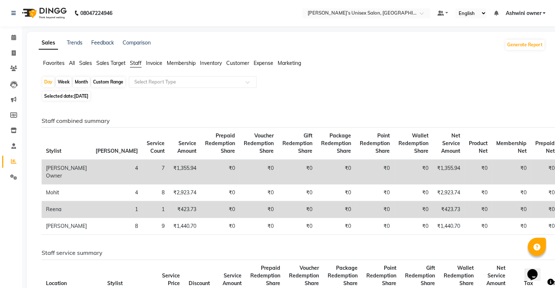
click at [75, 95] on span "[DATE]" at bounding box center [81, 95] width 14 height 5
select select "8"
select select "2025"
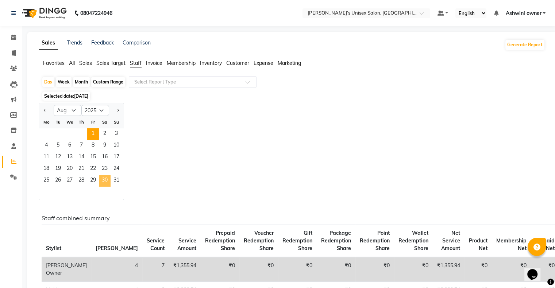
click at [103, 183] on span "30" at bounding box center [105, 181] width 12 height 12
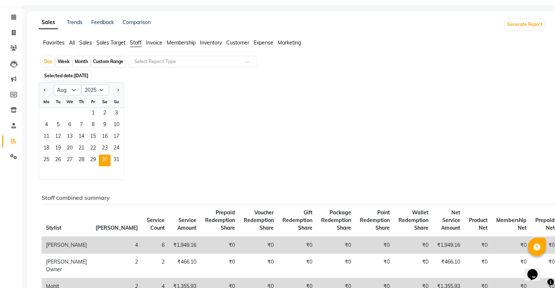
scroll to position [18, 0]
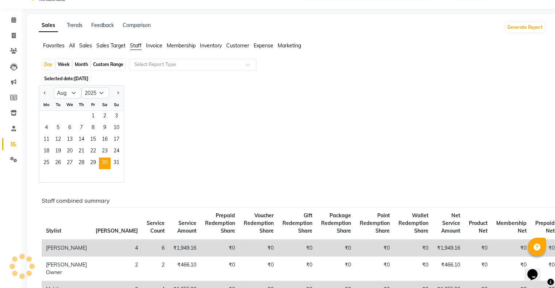
click at [85, 80] on span "[DATE]" at bounding box center [81, 78] width 14 height 5
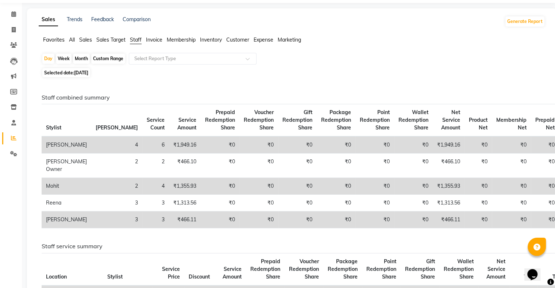
scroll to position [0, 0]
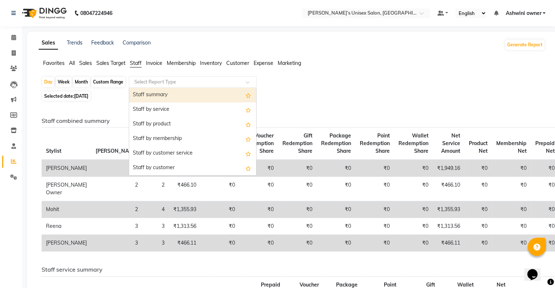
click at [161, 81] on input "text" at bounding box center [185, 81] width 105 height 7
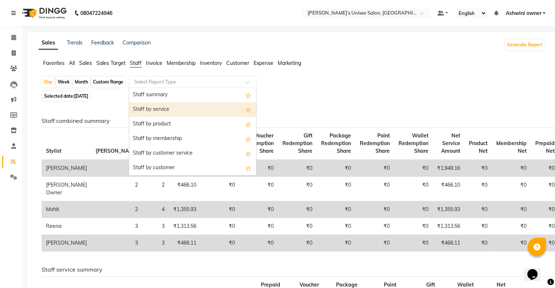
click at [165, 110] on div "Staff by service" at bounding box center [192, 110] width 127 height 15
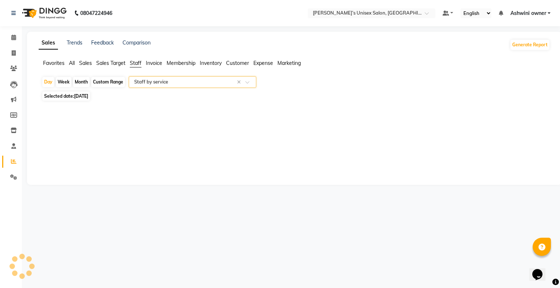
select select "csv"
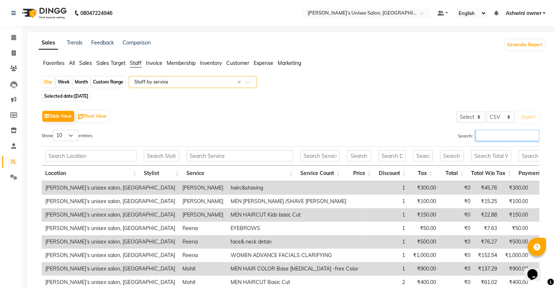
click at [495, 138] on input "Search:" at bounding box center [507, 135] width 64 height 11
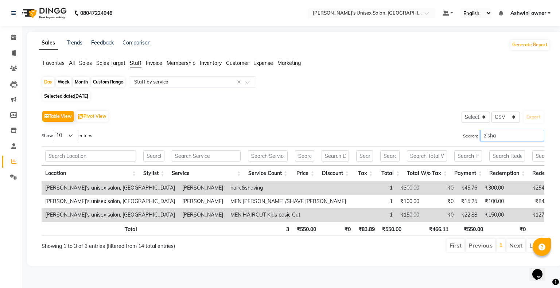
type input "[PERSON_NAME]"
click at [538, 136] on input "[PERSON_NAME]" at bounding box center [513, 135] width 64 height 11
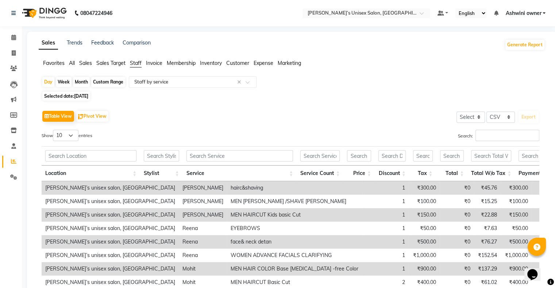
click at [141, 65] on span "Staff" at bounding box center [136, 63] width 12 height 7
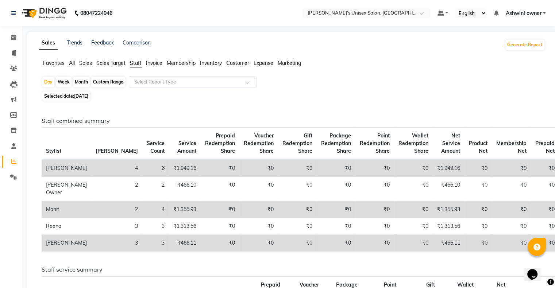
click at [159, 67] on div "Favorites All Sales Sales Target Staff Invoice Membership Inventory Customer Ex…" at bounding box center [291, 66] width 517 height 14
click at [159, 66] on span "Invoice" at bounding box center [154, 63] width 16 height 7
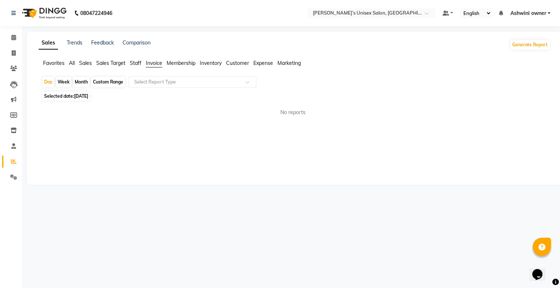
click at [173, 62] on span "Membership" at bounding box center [181, 63] width 29 height 7
click at [206, 63] on span "Inventory" at bounding box center [211, 63] width 22 height 7
click at [239, 60] on span "Customer" at bounding box center [237, 63] width 23 height 7
click at [254, 63] on span "Expense" at bounding box center [264, 63] width 20 height 7
click at [288, 62] on span "Marketing" at bounding box center [289, 63] width 23 height 7
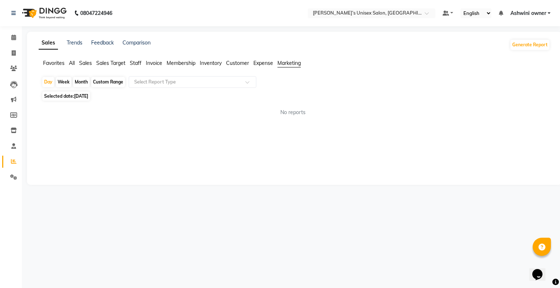
click at [139, 61] on span "Staff" at bounding box center [136, 63] width 12 height 7
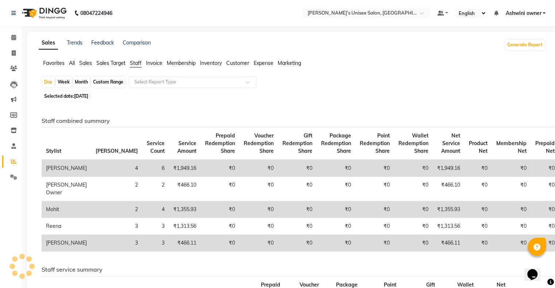
click at [111, 67] on li "Sales Target" at bounding box center [110, 63] width 29 height 8
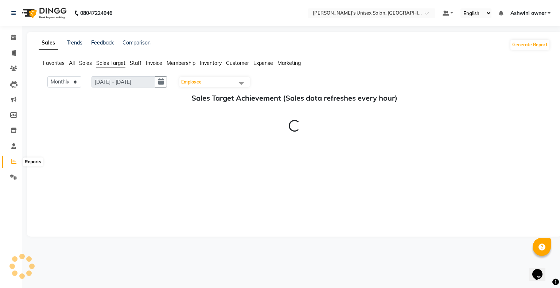
click at [13, 160] on icon at bounding box center [13, 161] width 5 height 5
click at [12, 52] on icon at bounding box center [14, 52] width 4 height 5
select select "service"
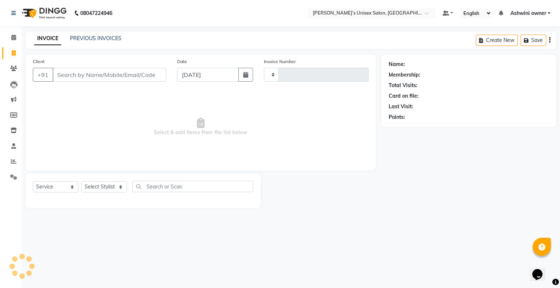
type input "0628"
select select "8735"
click at [12, 159] on icon at bounding box center [13, 161] width 5 height 5
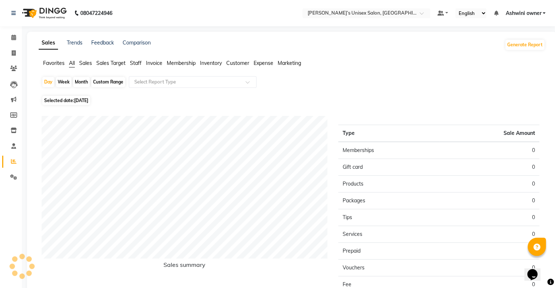
click at [87, 101] on span "[DATE]" at bounding box center [81, 100] width 14 height 5
select select "9"
select select "2025"
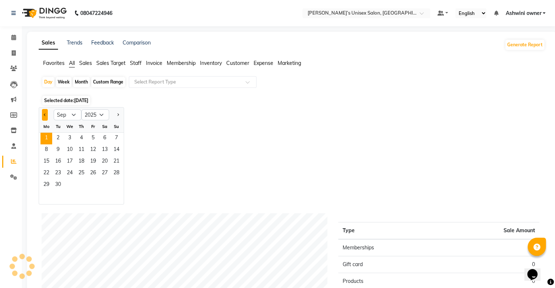
click at [46, 115] on span "Previous month" at bounding box center [45, 114] width 3 height 3
select select "8"
click at [93, 136] on span "1" at bounding box center [93, 139] width 12 height 12
click at [107, 187] on span "30" at bounding box center [105, 185] width 12 height 12
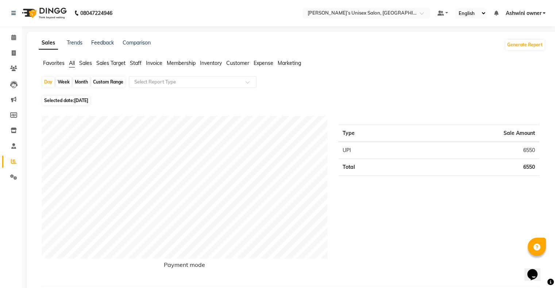
click at [109, 87] on div "Day Week Month Custom Range Select Report Type" at bounding box center [292, 85] width 501 height 18
click at [109, 87] on div "Custom Range" at bounding box center [108, 82] width 34 height 10
select select "8"
select select "2025"
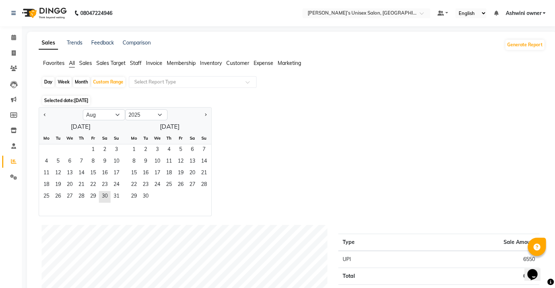
click at [135, 63] on span "Staff" at bounding box center [136, 63] width 12 height 7
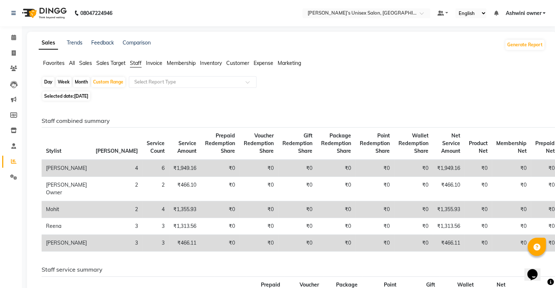
click at [79, 98] on span "[DATE]" at bounding box center [81, 95] width 14 height 5
select select "8"
select select "2025"
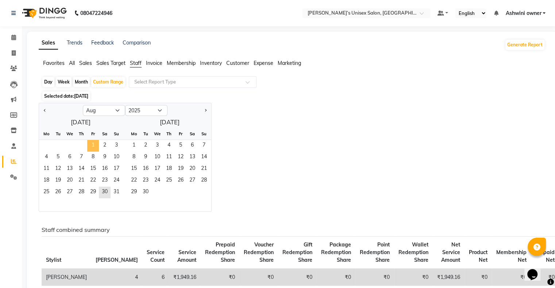
click at [92, 146] on span "1" at bounding box center [93, 146] width 12 height 12
click at [103, 192] on span "30" at bounding box center [105, 193] width 12 height 12
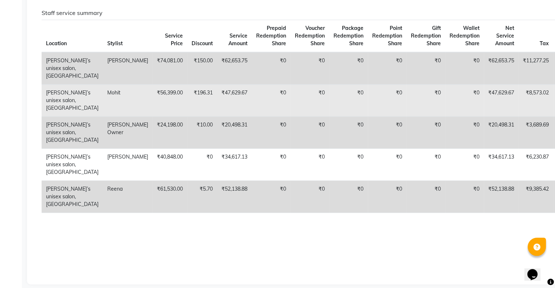
scroll to position [255, 0]
